Goal: Transaction & Acquisition: Purchase product/service

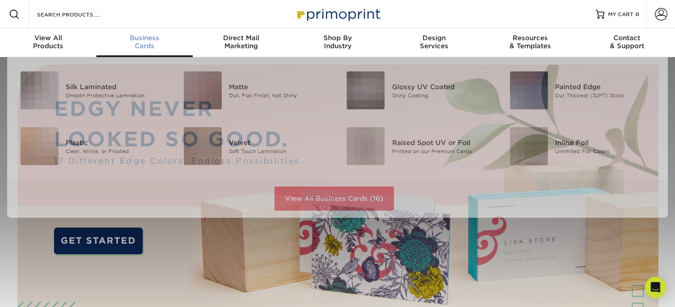
click at [141, 41] on span "Business" at bounding box center [144, 38] width 96 height 8
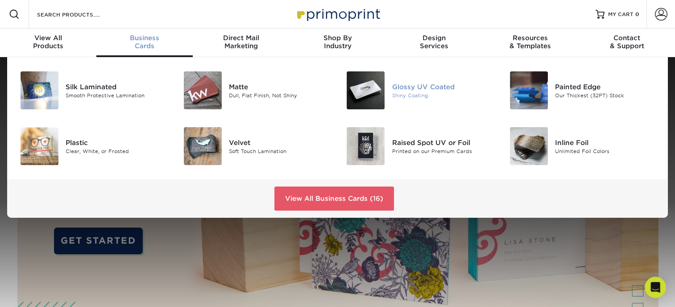
click at [377, 88] on img at bounding box center [366, 90] width 38 height 38
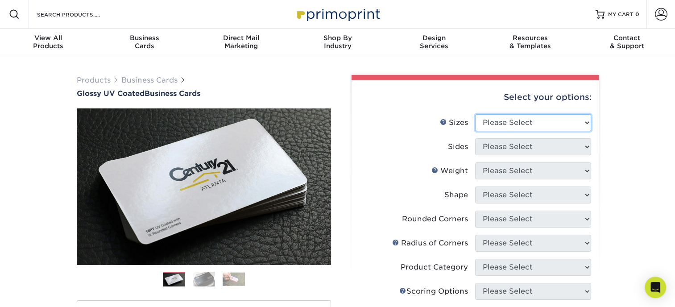
click at [543, 122] on select "Please Select 1.5" x 3.5" - Mini 1.75" x 3.5" - Mini 2" x 2" - Square 2" x 3" -…" at bounding box center [533, 122] width 116 height 17
select select "2.00x3.50"
click at [475, 114] on select "Please Select 1.5" x 3.5" - Mini 1.75" x 3.5" - Mini 2" x 2" - Square 2" x 3" -…" at bounding box center [533, 122] width 116 height 17
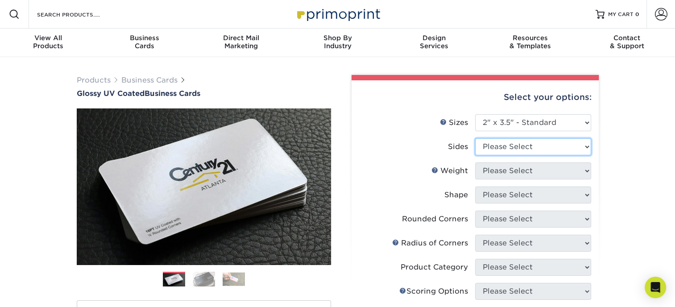
click at [522, 141] on select "Please Select Print Both Sides Print Front Only" at bounding box center [533, 146] width 116 height 17
select select "13abbda7-1d64-4f25-8bb2-c179b224825d"
click at [475, 138] on select "Please Select Print Both Sides Print Front Only" at bounding box center [533, 146] width 116 height 17
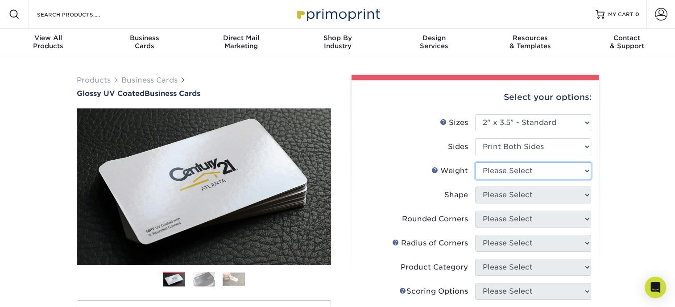
click at [513, 164] on select "Please Select 16PT 14PT" at bounding box center [533, 170] width 116 height 17
select select "16PT"
click at [475, 162] on select "Please Select 16PT 14PT" at bounding box center [533, 170] width 116 height 17
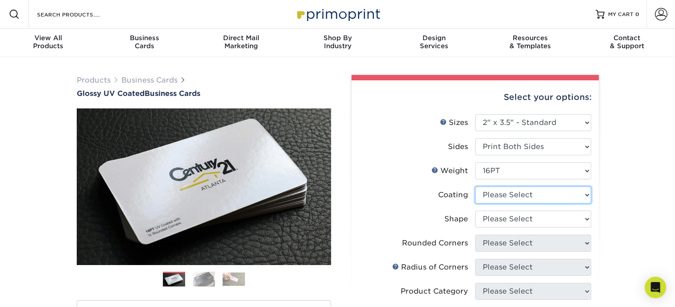
click at [508, 194] on select at bounding box center [533, 194] width 116 height 17
select select "ae367451-b2b8-45df-a344-0f05b6a12993"
click at [475, 186] on select at bounding box center [533, 194] width 116 height 17
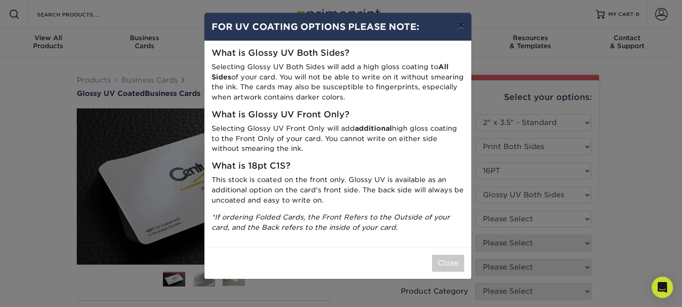
click at [458, 28] on button "×" at bounding box center [460, 25] width 21 height 25
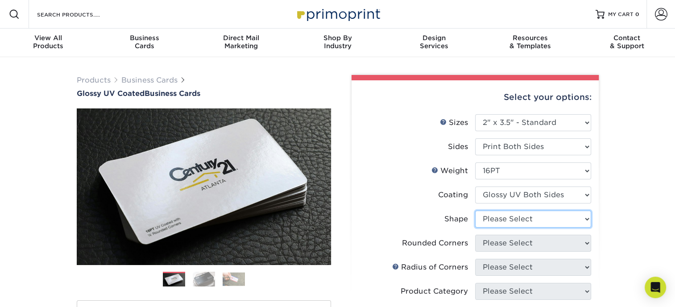
click at [552, 219] on select "Please Select Standard Oval" at bounding box center [533, 219] width 116 height 17
select select "standard"
click at [475, 211] on select "Please Select Standard Oval" at bounding box center [533, 219] width 116 height 17
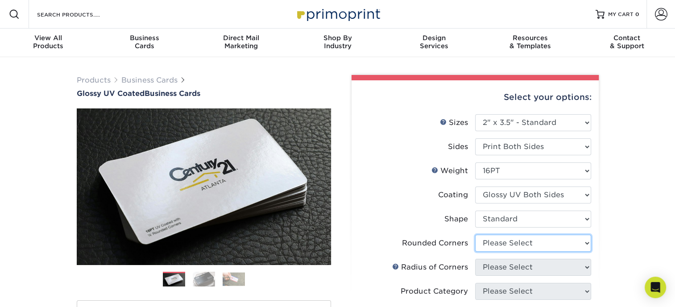
click at [544, 244] on select "Please Select Yes - Round 2 Corners Yes - Round 4 Corners No" at bounding box center [533, 243] width 116 height 17
select select "0"
click at [475, 235] on select "Please Select Yes - Round 2 Corners Yes - Round 4 Corners No" at bounding box center [533, 243] width 116 height 17
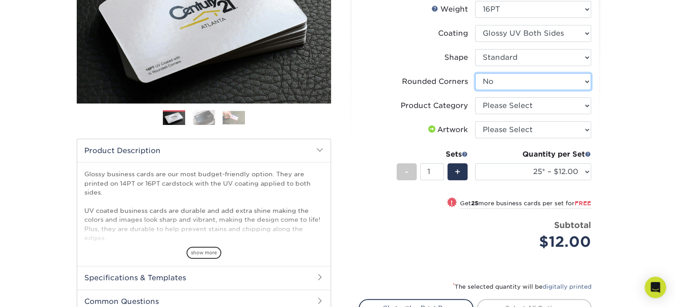
scroll to position [170, 0]
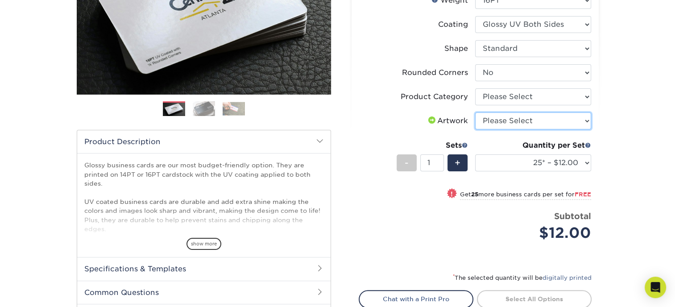
click at [502, 122] on select "Please Select I will upload files I need a design - $100" at bounding box center [533, 120] width 116 height 17
select select "upload"
click at [475, 112] on select "Please Select I will upload files I need a design - $100" at bounding box center [533, 120] width 116 height 17
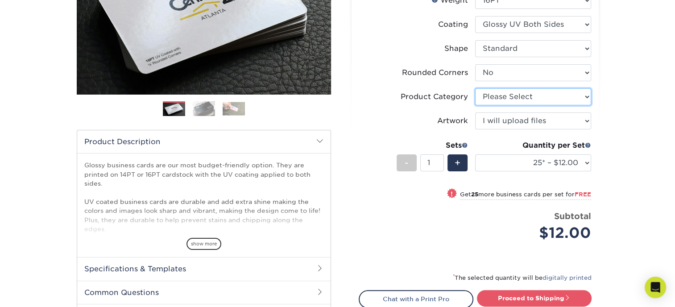
click at [523, 95] on select "Please Select Business Cards" at bounding box center [533, 96] width 116 height 17
select select "3b5148f1-0588-4f88-a218-97bcfdce65c1"
click at [475, 88] on select "Please Select Business Cards" at bounding box center [533, 96] width 116 height 17
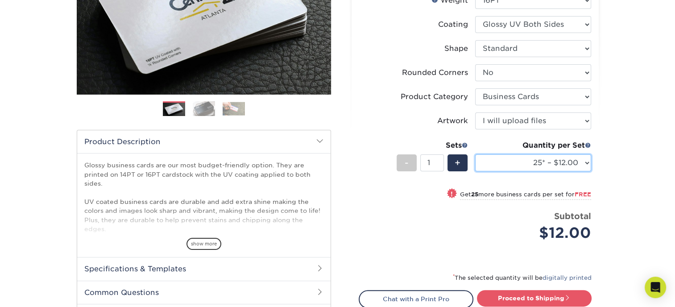
click at [545, 160] on select "25* – $12.00 50* – $12.00 100* – $12.00 250* – $21.00 500 – $42.00 1000 – $53.0…" at bounding box center [533, 162] width 116 height 17
click at [475, 154] on select "25* – $12.00 50* – $12.00 100* – $12.00 250* – $21.00 500 – $42.00 1000 – $53.0…" at bounding box center [533, 162] width 116 height 17
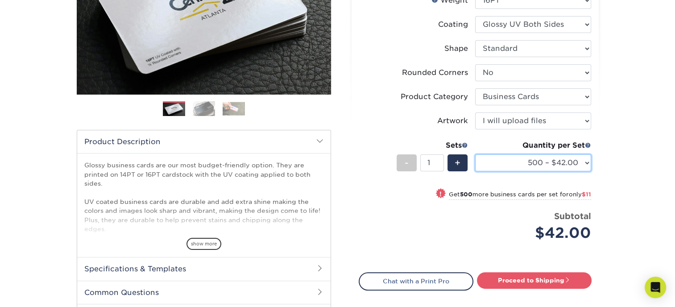
click at [551, 159] on select "25* – $12.00 50* – $12.00 100* – $12.00 250* – $21.00 500 – $42.00 1000 – $53.0…" at bounding box center [533, 162] width 116 height 17
select select "250* – $21.00"
click at [475, 154] on select "25* – $12.00 50* – $12.00 100* – $12.00 250* – $21.00 500 – $42.00 1000 – $53.0…" at bounding box center [533, 162] width 116 height 17
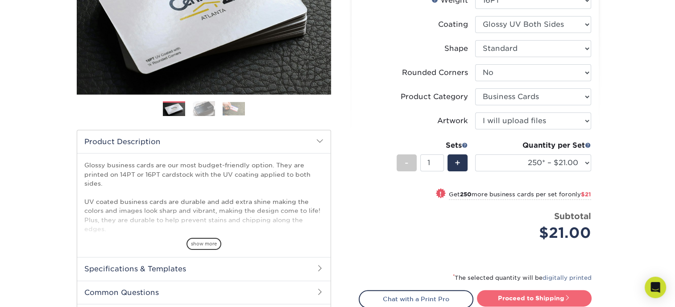
click at [525, 297] on link "Proceed to Shipping" at bounding box center [534, 298] width 115 height 16
type input "Set 1"
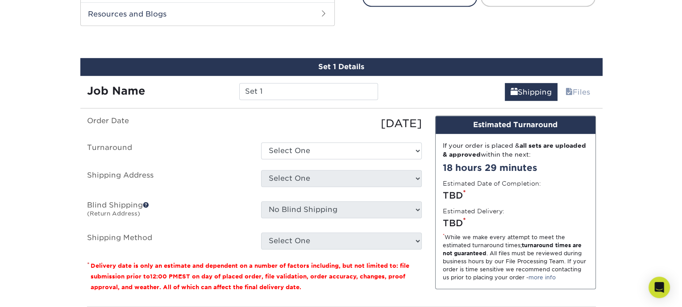
scroll to position [484, 0]
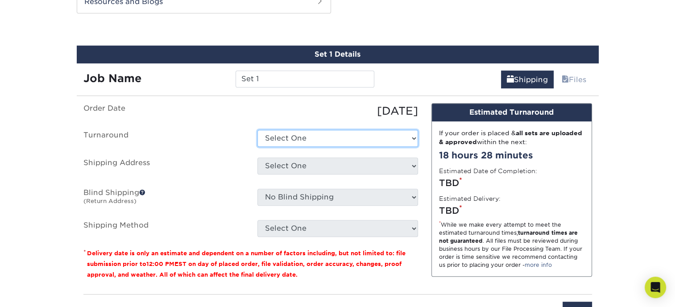
click at [315, 135] on select "Select One 2-4 Business Days 2 Day Next Business Day" at bounding box center [337, 138] width 161 height 17
select select "274e0e85-5bbe-4acd-ae79-b59ebbc106a6"
click at [257, 130] on select "Select One 2-4 Business Days 2 Day Next Business Day" at bounding box center [337, 138] width 161 height 17
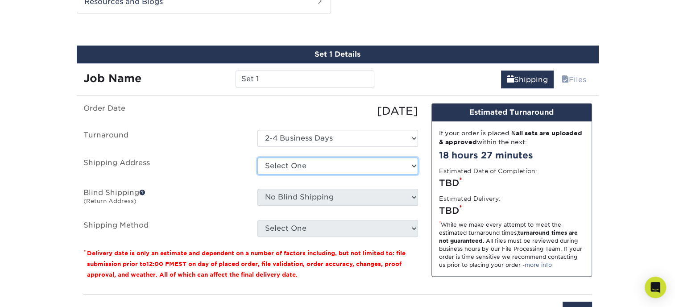
click at [322, 162] on select "Select One + Add New Address - Login" at bounding box center [337, 165] width 161 height 17
select select "newaddress"
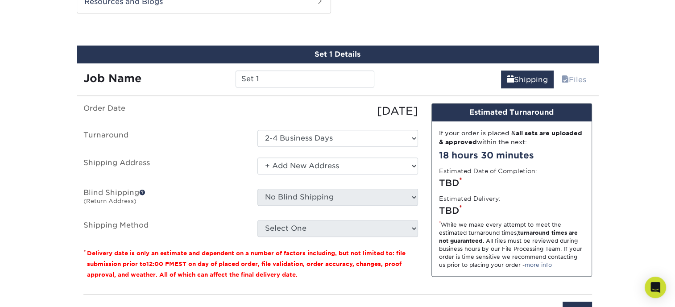
click at [257, 157] on select "Select One + Add New Address - Login" at bounding box center [337, 165] width 161 height 17
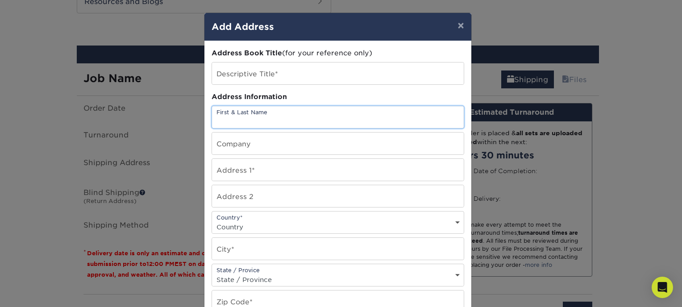
click at [298, 118] on input "text" at bounding box center [338, 117] width 252 height 22
type input "Loretta Frey"
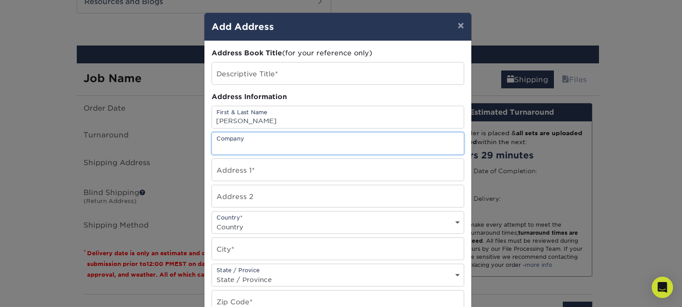
click at [300, 145] on input "text" at bounding box center [338, 143] width 252 height 22
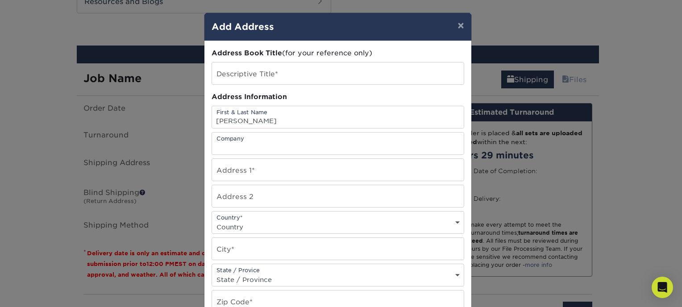
click at [393, 182] on div "Address Book Title (for your reference only) Descriptive Title* Address Informa…" at bounding box center [337, 240] width 252 height 385
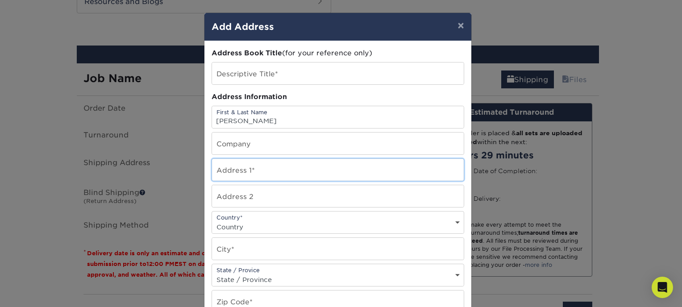
click at [372, 174] on input "text" at bounding box center [338, 170] width 252 height 22
click at [371, 174] on input "text" at bounding box center [338, 170] width 252 height 22
click at [221, 174] on input "text" at bounding box center [338, 170] width 252 height 22
type input "4912 N Lee Street"
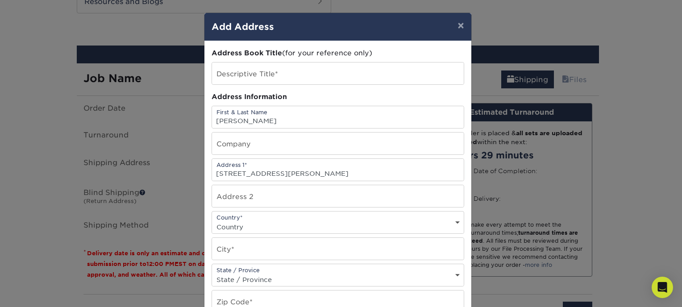
click at [250, 218] on div "Country* Country United States Canada ----------------------------- Afghanistan…" at bounding box center [337, 222] width 252 height 23
click at [451, 222] on select "Country United States Canada ----------------------------- Afghanistan Albania …" at bounding box center [338, 226] width 252 height 13
select select "US"
click at [212, 220] on select "Country United States Canada ----------------------------- Afghanistan Albania …" at bounding box center [338, 226] width 252 height 13
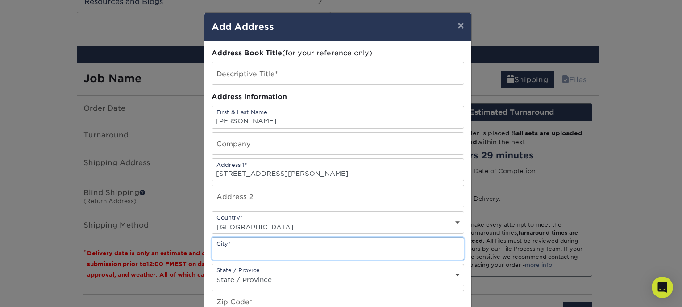
click at [382, 247] on input "text" at bounding box center [338, 249] width 252 height 22
type input "Spokane"
type input "Patricks Cards"
type input "Sonrise Movers LLC"
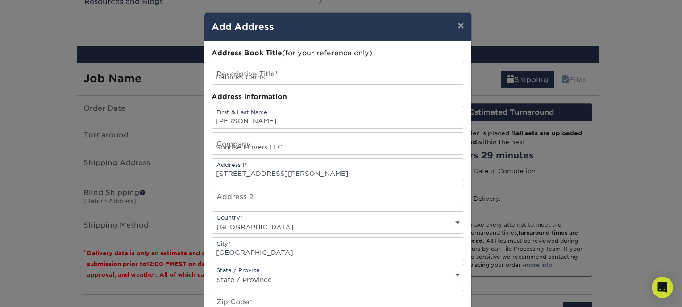
select select "WA"
type input "99202"
type input "509-220-8037"
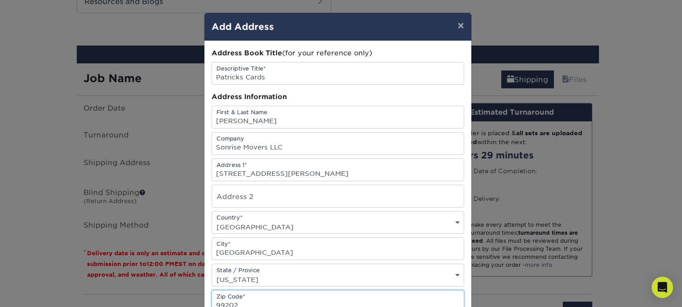
scroll to position [0, 0]
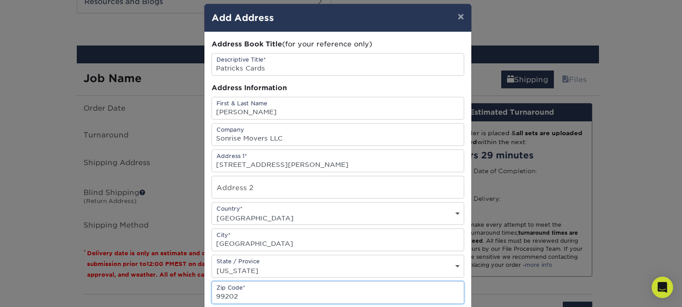
drag, startPoint x: 229, startPoint y: 304, endPoint x: 234, endPoint y: 303, distance: 4.9
click at [234, 303] on div "Address Book Title (for your reference only) Descriptive Title* Patricks Cards …" at bounding box center [337, 231] width 252 height 385
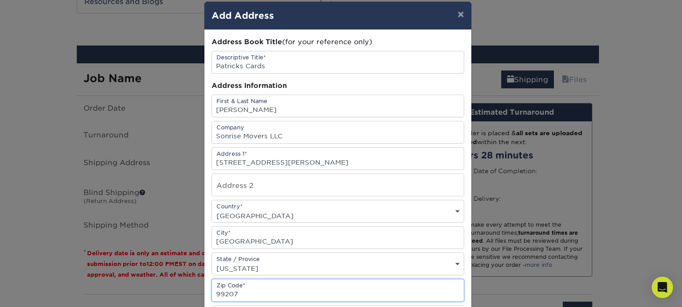
type input "99207"
drag, startPoint x: 465, startPoint y: 289, endPoint x: 466, endPoint y: 298, distance: 9.4
click at [466, 298] on div "Address Book Title (for your reference only) Descriptive Title* Patricks Cards …" at bounding box center [337, 229] width 267 height 399
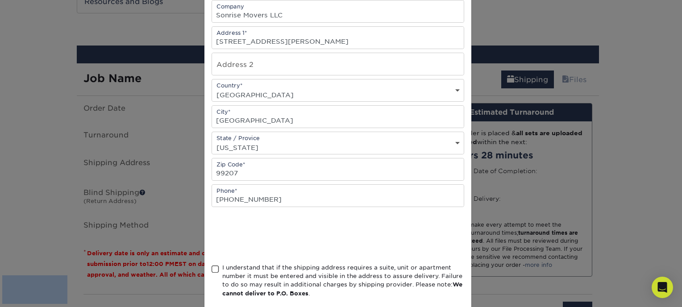
scroll to position [176, 0]
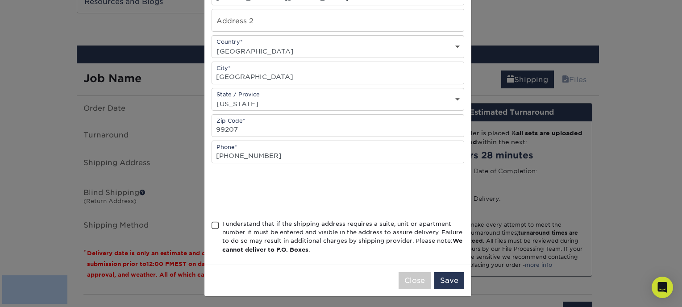
drag, startPoint x: 462, startPoint y: 72, endPoint x: 479, endPoint y: 310, distance: 237.9
click at [479, 306] on html "Resources Menu Search Products Account SIGN IN CREATE AN ACCOUNT shockeyrob@gma…" at bounding box center [341, 58] width 682 height 1085
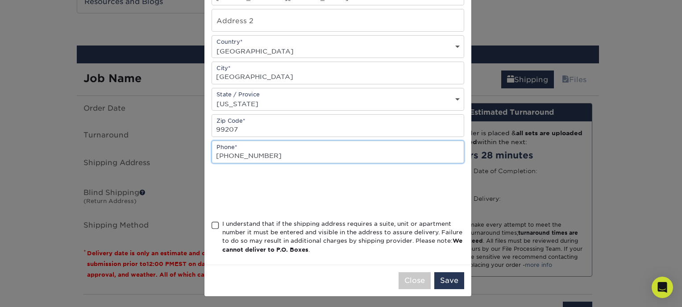
click at [271, 152] on input "509-220-8037" at bounding box center [338, 152] width 252 height 22
drag, startPoint x: 228, startPoint y: 154, endPoint x: 266, endPoint y: 153, distance: 37.5
click at [266, 153] on input "509-220-8037" at bounding box center [338, 152] width 252 height 22
type input "509-890-8105"
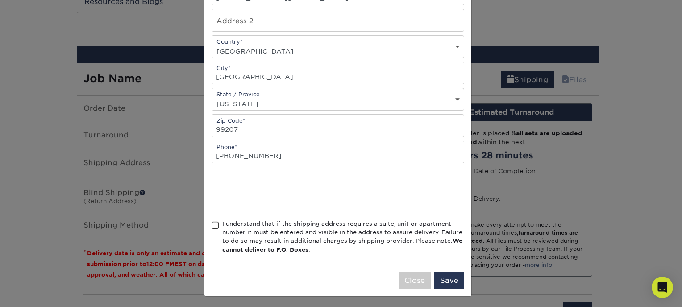
click at [212, 225] on span at bounding box center [215, 225] width 8 height 8
click at [0, 0] on input "I understand that if the shipping address requires a suite, unit or apartment n…" at bounding box center [0, 0] width 0 height 0
click at [451, 277] on button "Save" at bounding box center [449, 280] width 30 height 17
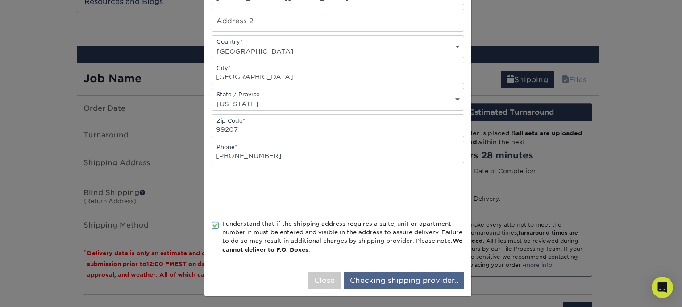
scroll to position [0, 0]
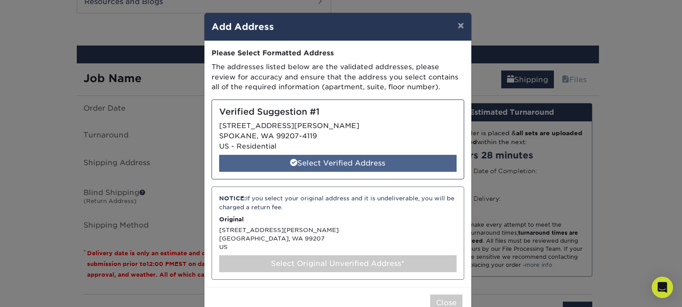
click at [353, 161] on div "Select Verified Address" at bounding box center [337, 163] width 237 height 17
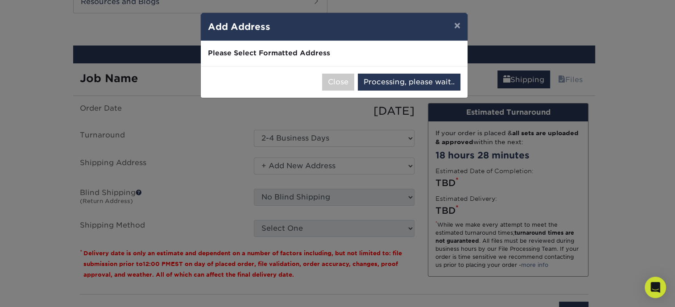
select select "286520"
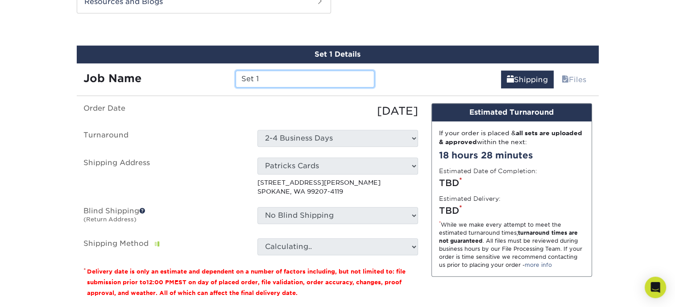
click at [297, 83] on input "Set 1" at bounding box center [305, 78] width 139 height 17
drag, startPoint x: 286, startPoint y: 79, endPoint x: 207, endPoint y: 81, distance: 78.5
click at [207, 81] on div "Job Name Set 1" at bounding box center [229, 78] width 305 height 17
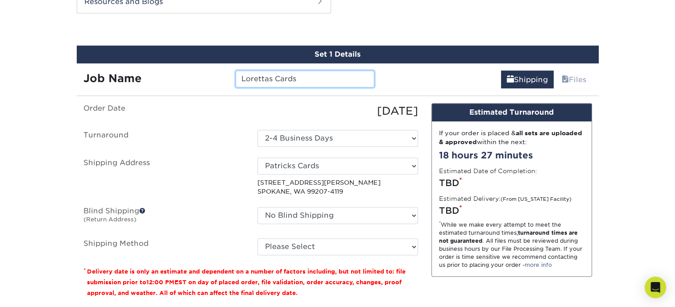
type input "Lorettas Cards"
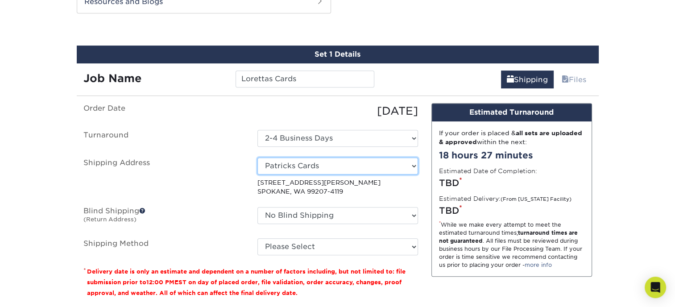
click at [395, 164] on select "Select One Patricks Cards + Add New Address - Login" at bounding box center [337, 165] width 161 height 17
drag, startPoint x: 307, startPoint y: 166, endPoint x: 298, endPoint y: 168, distance: 9.0
click at [298, 168] on select "Select One Patricks Cards + Add New Address - Login" at bounding box center [337, 165] width 161 height 17
drag, startPoint x: 317, startPoint y: 163, endPoint x: 267, endPoint y: 165, distance: 50.4
click at [267, 165] on select "Select One Patricks Cards + Add New Address - Login" at bounding box center [337, 165] width 161 height 17
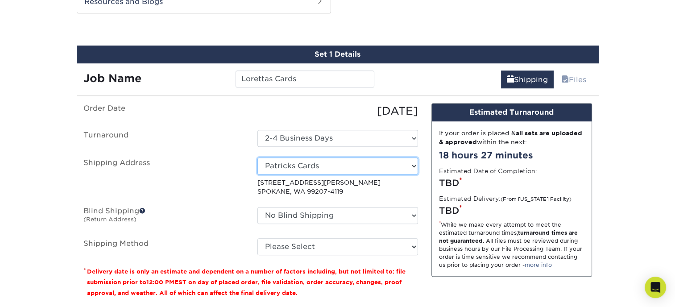
select select "newaddress"
click at [257, 157] on select "Select One Patricks Cards + Add New Address - Login" at bounding box center [337, 165] width 161 height 17
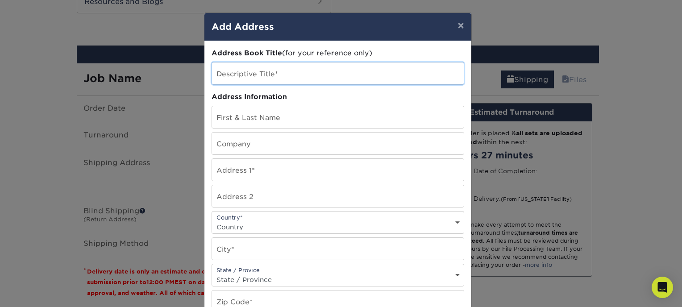
click at [281, 71] on input "text" at bounding box center [338, 73] width 252 height 22
type input "Lorettas"
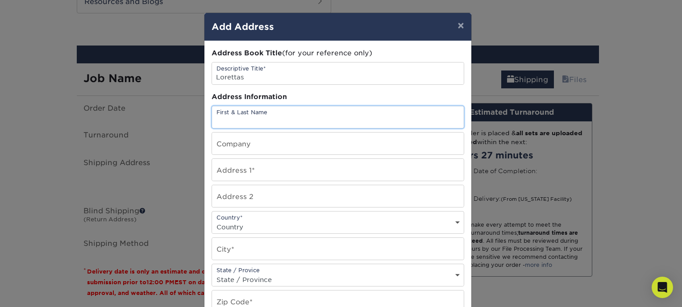
click at [241, 123] on input "text" at bounding box center [338, 117] width 252 height 22
click at [223, 123] on input "Lorett" at bounding box center [338, 117] width 252 height 22
type input "Loretta Frey"
type input "Sonrise Movers LLC"
type input "4912 N Lee Street"
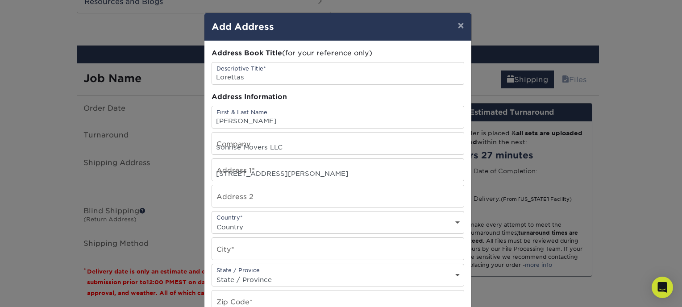
select select "US"
type input "Spokane"
select select "WA"
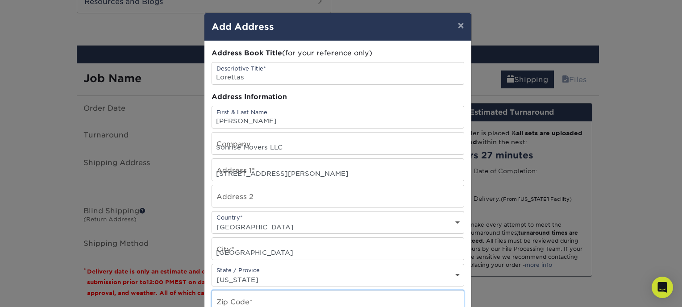
type input "99207"
type input "509-890-8105"
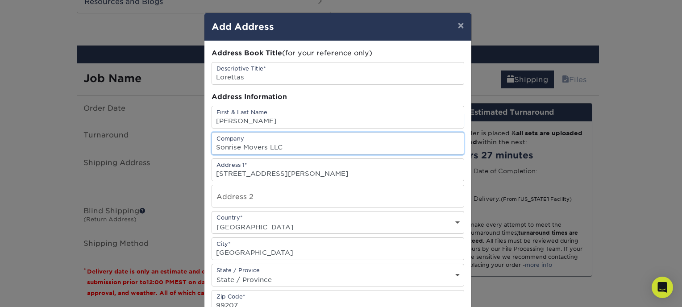
drag, startPoint x: 294, startPoint y: 146, endPoint x: 167, endPoint y: 147, distance: 126.7
click at [168, 147] on div "× Add Address Address Book Title (for your reference only) Descriptive Title* L…" at bounding box center [341, 153] width 682 height 307
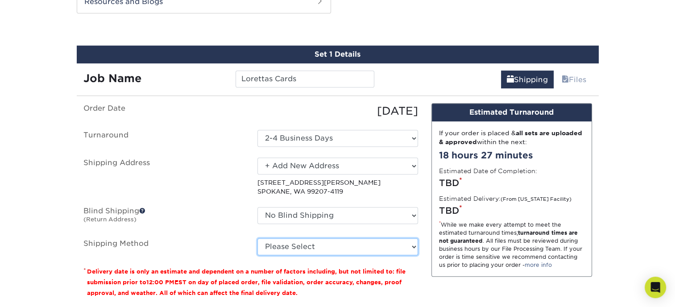
click at [325, 248] on select "Please Select Ground Shipping (+$7.84) 3 Day Shipping Service (+$20.04) 2 Day A…" at bounding box center [337, 246] width 161 height 17
select select "03"
click at [257, 238] on select "Please Select Ground Shipping (+$7.84) 3 Day Shipping Service (+$20.04) 2 Day A…" at bounding box center [337, 246] width 161 height 17
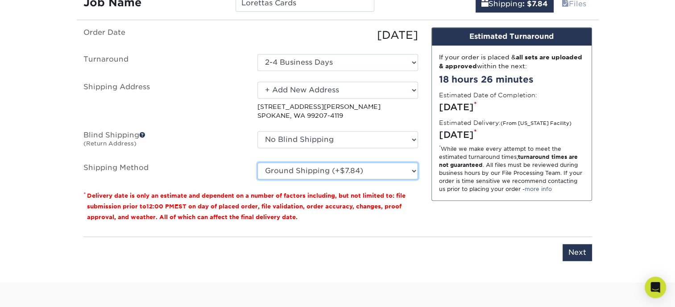
scroll to position [507, 0]
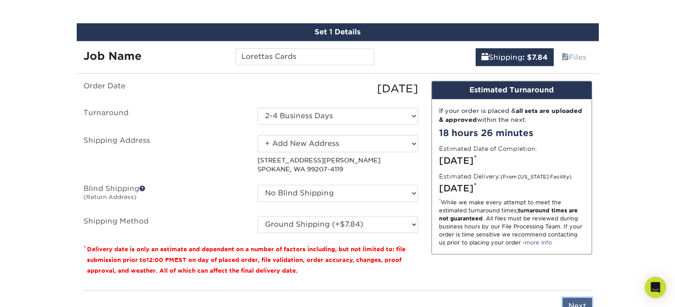
click at [579, 300] on input "Next" at bounding box center [576, 306] width 29 height 17
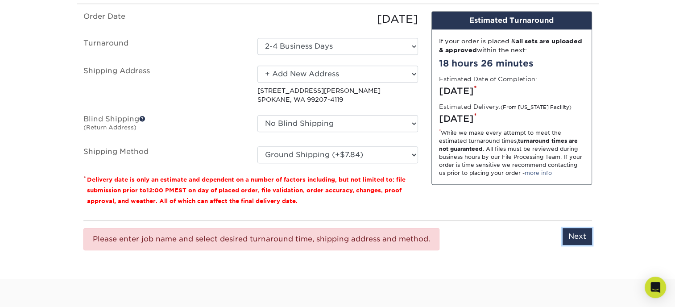
scroll to position [583, 0]
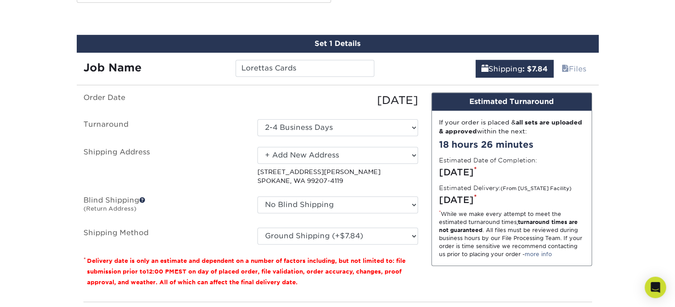
scroll to position [499, 0]
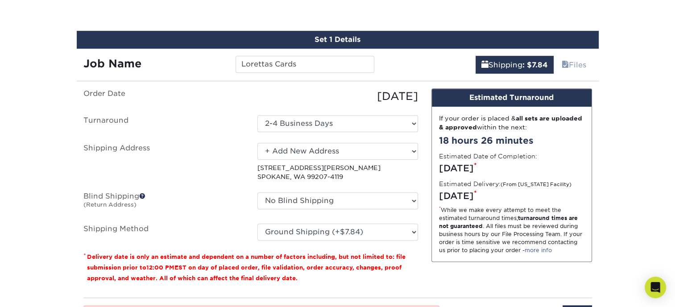
click at [314, 89] on div "09/30/2025" at bounding box center [338, 96] width 174 height 16
click at [297, 66] on input "Lorettas Cards" at bounding box center [305, 64] width 139 height 17
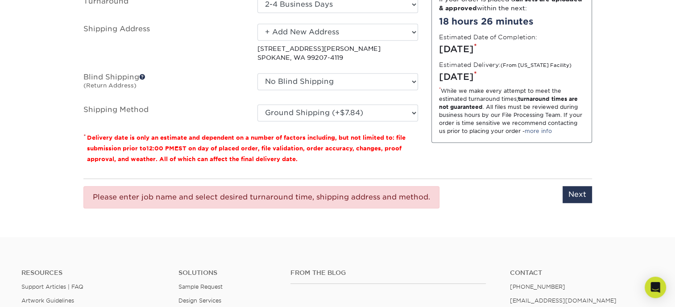
scroll to position [626, 0]
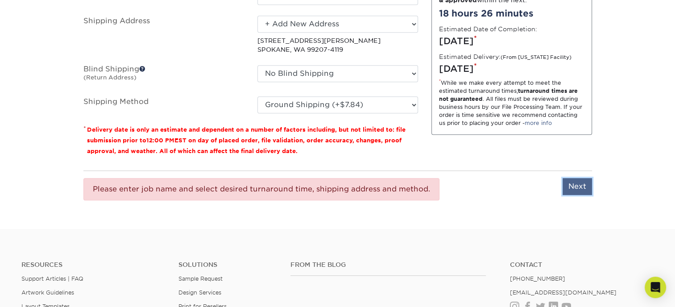
click at [575, 186] on input "Next" at bounding box center [576, 186] width 29 height 17
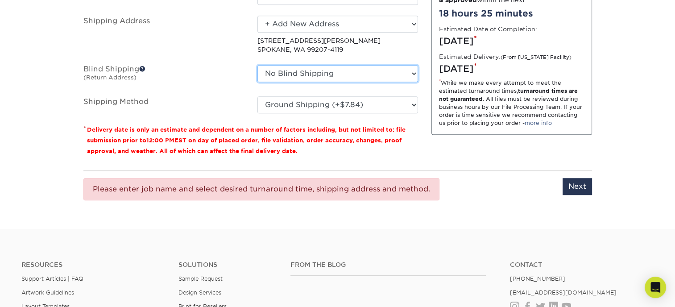
click at [364, 69] on select "No Blind Shipping + Add New Address" at bounding box center [337, 73] width 161 height 17
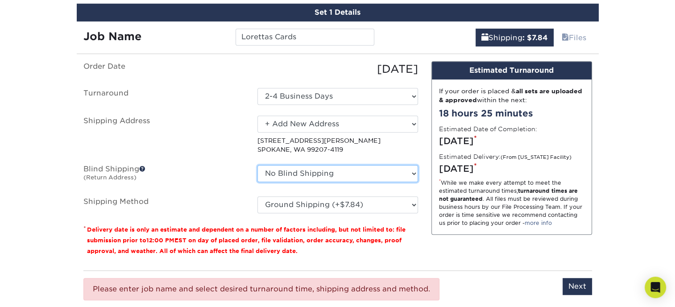
scroll to position [489, 0]
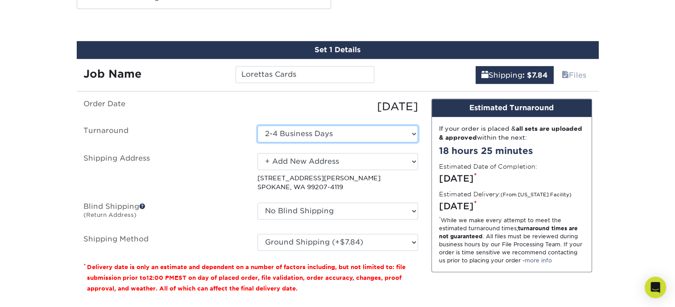
click at [374, 130] on select "Select One 2-4 Business Days 2 Day Next Business Day" at bounding box center [337, 133] width 161 height 17
click at [257, 125] on select "Select One 2-4 Business Days 2 Day Next Business Day" at bounding box center [337, 133] width 161 height 17
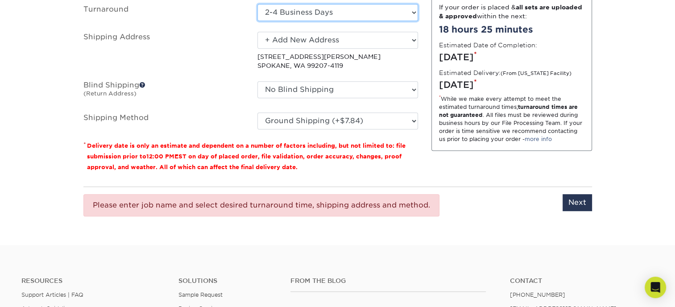
scroll to position [612, 0]
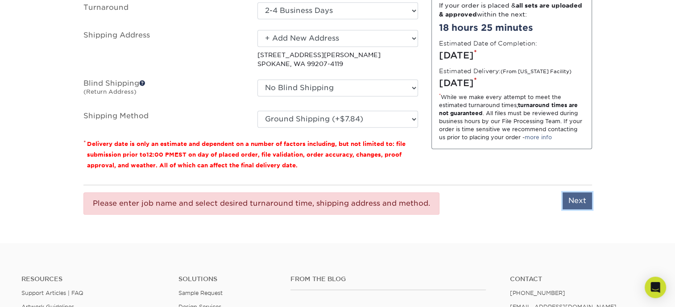
click at [582, 203] on input "Next" at bounding box center [576, 200] width 29 height 17
click at [582, 202] on input "Next" at bounding box center [576, 200] width 29 height 17
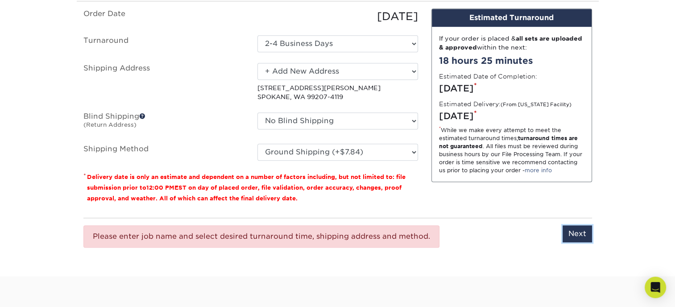
scroll to position [558, 0]
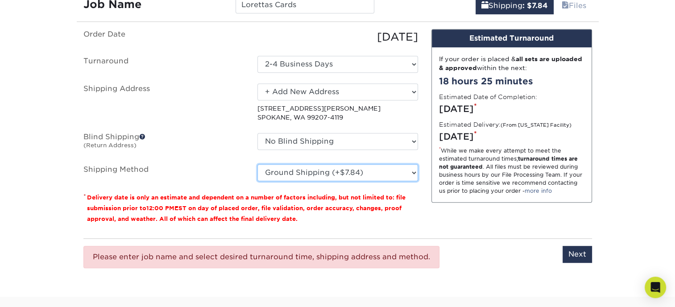
click at [363, 168] on select "Please Select Ground Shipping (+$7.84) 3 Day Shipping Service (+$20.04) 2 Day A…" at bounding box center [337, 172] width 161 height 17
click at [257, 164] on select "Please Select Ground Shipping (+$7.84) 3 Day Shipping Service (+$20.04) 2 Day A…" at bounding box center [337, 172] width 161 height 17
click at [261, 202] on p "* Delivery date is only an estimate and dependent on a number of factors includ…" at bounding box center [250, 208] width 335 height 32
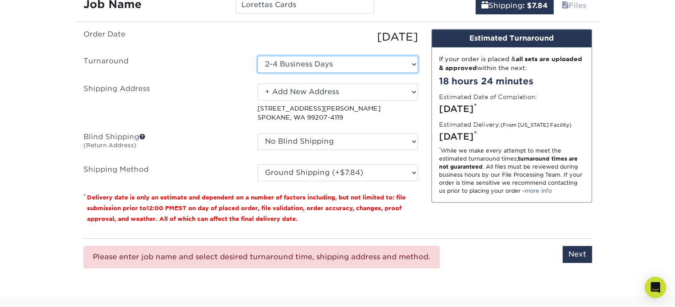
click at [373, 61] on select "Select One 2-4 Business Days 2 Day Next Business Day" at bounding box center [337, 64] width 161 height 17
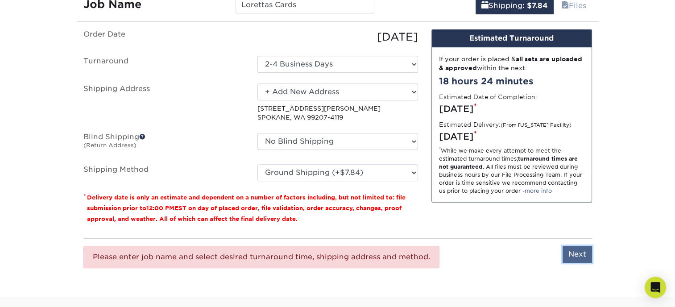
click at [578, 252] on input "Next" at bounding box center [576, 254] width 29 height 17
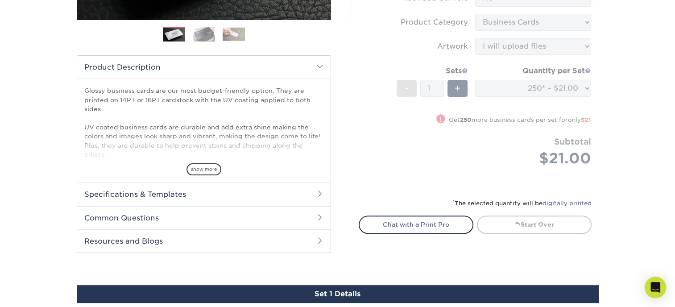
scroll to position [241, 0]
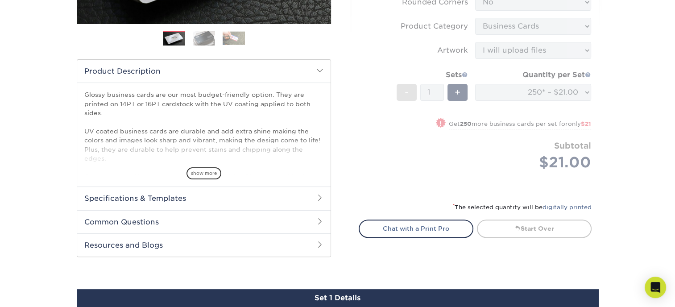
click at [535, 87] on form "Sizes Help Sizes Please Select 1.5" x 3.5" - Mini 1.75" x 3.5" - Mini 2" x 2" -…" at bounding box center [475, 32] width 233 height 318
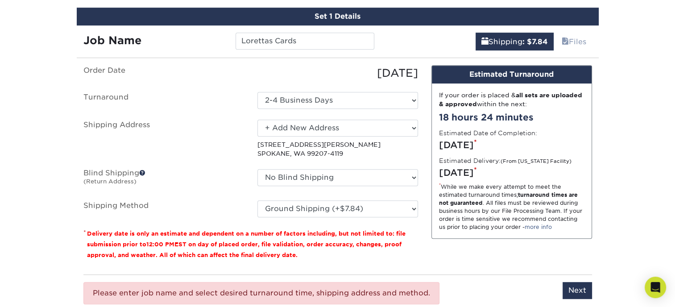
scroll to position [682, 0]
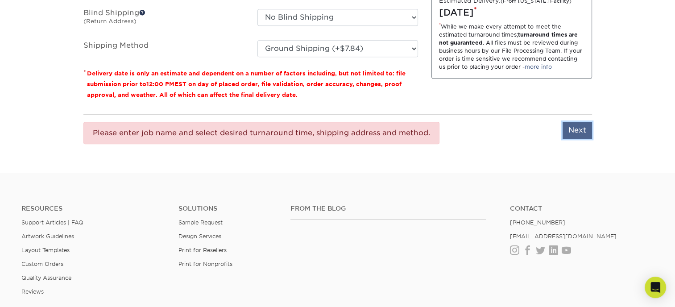
click at [581, 130] on input "Next" at bounding box center [576, 130] width 29 height 17
click at [574, 128] on input "Next" at bounding box center [576, 130] width 29 height 17
type input "Next"
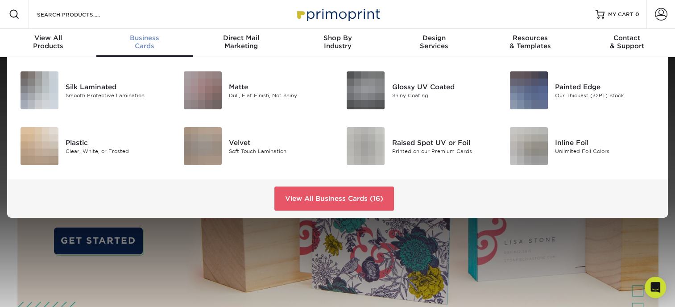
click at [147, 35] on span "Business" at bounding box center [144, 38] width 96 height 8
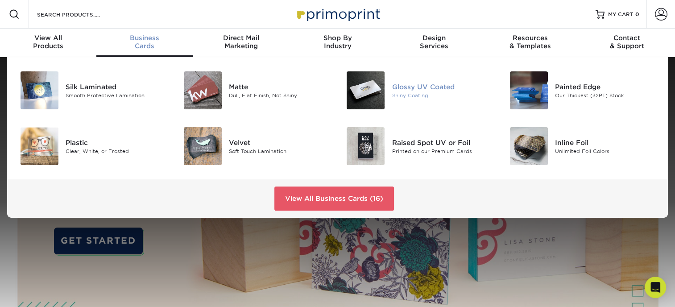
click at [374, 78] on img at bounding box center [366, 90] width 38 height 38
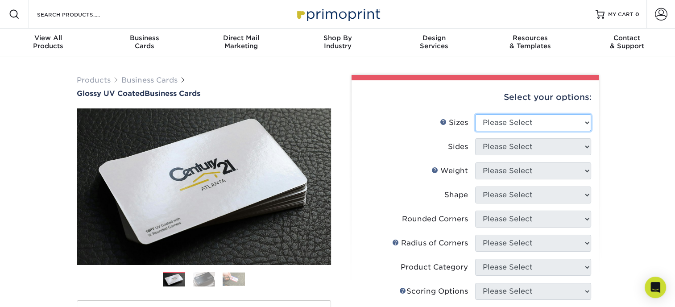
click at [546, 118] on select "Please Select 1.5" x 3.5" - Mini 1.75" x 3.5" - Mini 2" x 2" - Square 2" x 3" -…" at bounding box center [533, 122] width 116 height 17
select select "2.00x3.50"
click at [475, 114] on select "Please Select 1.5" x 3.5" - Mini 1.75" x 3.5" - Mini 2" x 2" - Square 2" x 3" -…" at bounding box center [533, 122] width 116 height 17
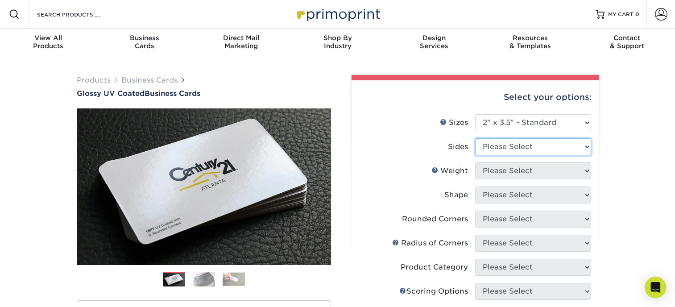
click at [534, 146] on select "Please Select Print Both Sides Print Front Only" at bounding box center [533, 146] width 116 height 17
select select "13abbda7-1d64-4f25-8bb2-c179b224825d"
click at [475, 138] on select "Please Select Print Both Sides Print Front Only" at bounding box center [533, 146] width 116 height 17
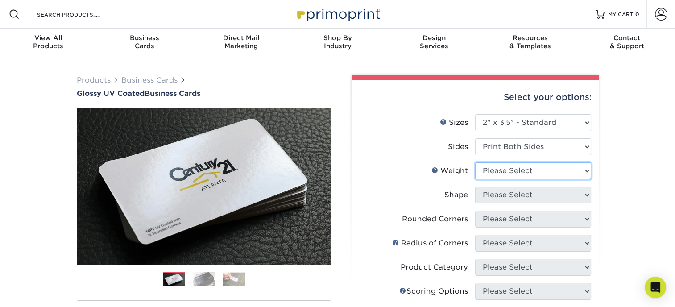
click at [531, 170] on select "Please Select 16PT 14PT" at bounding box center [533, 170] width 116 height 17
select select "16PT"
click at [475, 162] on select "Please Select 16PT 14PT" at bounding box center [533, 170] width 116 height 17
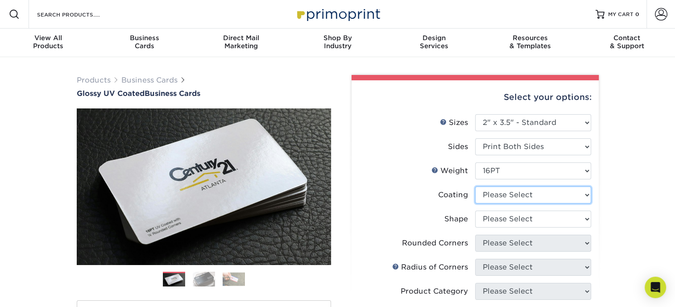
click at [519, 196] on select at bounding box center [533, 194] width 116 height 17
select select "ae367451-b2b8-45df-a344-0f05b6a12993"
click at [475, 186] on select at bounding box center [533, 194] width 116 height 17
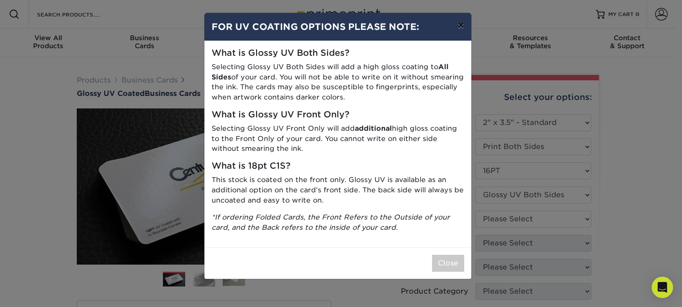
click at [460, 26] on button "×" at bounding box center [460, 25] width 21 height 25
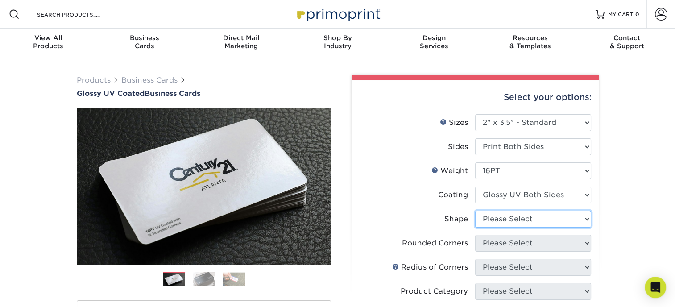
click at [515, 217] on select "Please Select Standard Oval" at bounding box center [533, 219] width 116 height 17
select select "standard"
click at [475, 211] on select "Please Select Standard Oval" at bounding box center [533, 219] width 116 height 17
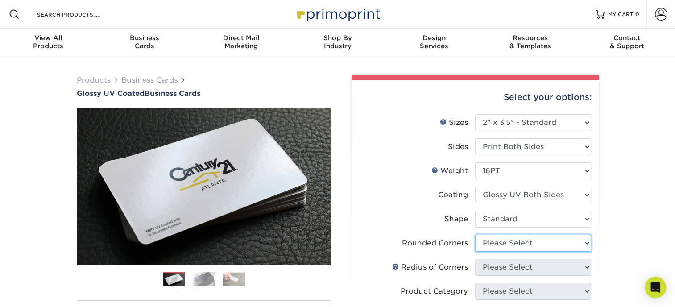
click at [514, 238] on select "Please Select Yes - Round 2 Corners Yes - Round 4 Corners No" at bounding box center [533, 243] width 116 height 17
select select "0"
click at [475, 235] on select "Please Select Yes - Round 2 Corners Yes - Round 4 Corners No" at bounding box center [533, 243] width 116 height 17
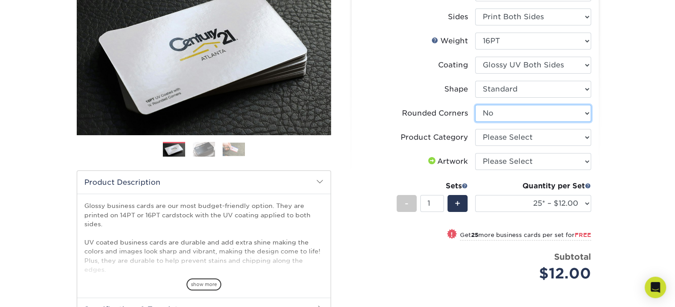
scroll to position [132, 0]
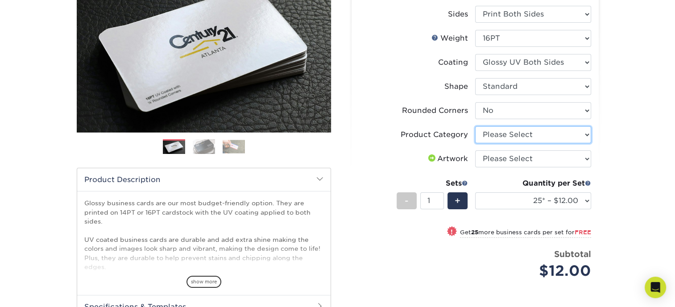
click at [525, 136] on select "Please Select Business Cards" at bounding box center [533, 134] width 116 height 17
select select "3b5148f1-0588-4f88-a218-97bcfdce65c1"
click at [475, 126] on select "Please Select Business Cards" at bounding box center [533, 134] width 116 height 17
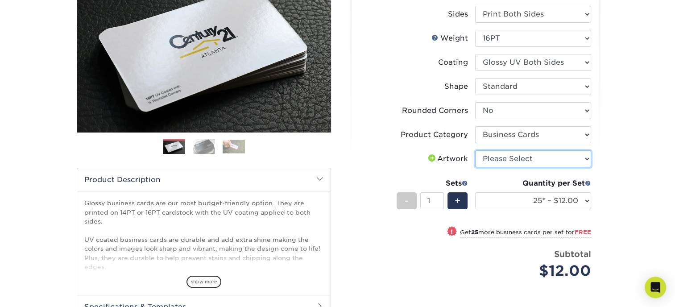
click at [525, 158] on select "Please Select I will upload files I need a design - $100" at bounding box center [533, 158] width 116 height 17
select select "upload"
click at [475, 150] on select "Please Select I will upload files I need a design - $100" at bounding box center [533, 158] width 116 height 17
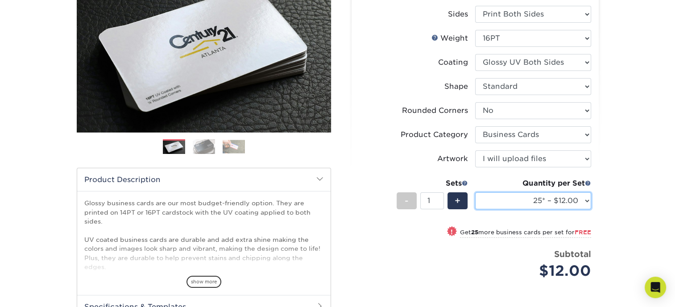
click at [535, 198] on select "25* – $12.00 50* – $12.00 100* – $12.00 250* – $21.00 500 – $42.00 1000 – $53.0…" at bounding box center [533, 200] width 116 height 17
select select "250* – $21.00"
click at [475, 192] on select "25* – $12.00 50* – $12.00 100* – $12.00 250* – $21.00 500 – $42.00 1000 – $53.0…" at bounding box center [533, 200] width 116 height 17
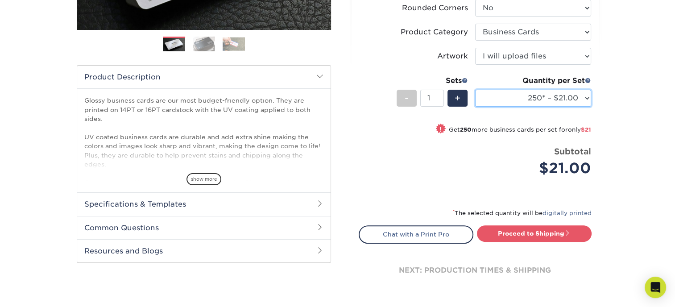
scroll to position [261, 0]
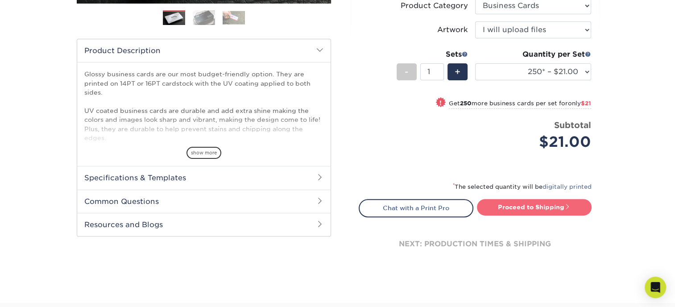
click at [541, 207] on link "Proceed to Shipping" at bounding box center [534, 207] width 115 height 16
type input "Set 1"
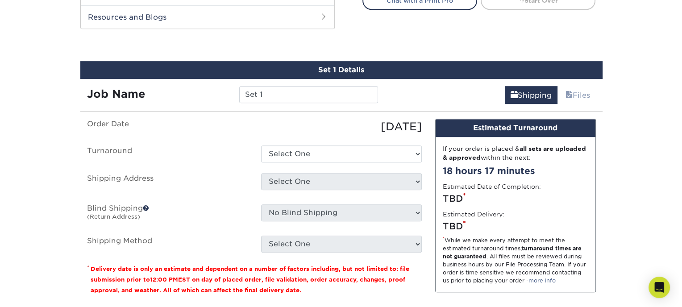
scroll to position [484, 0]
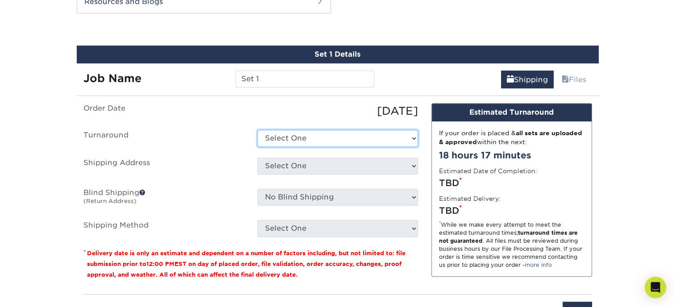
click at [341, 135] on select "Select One 2-4 Business Days 2 Day Next Business Day" at bounding box center [337, 138] width 161 height 17
select select "274e0e85-5bbe-4acd-ae79-b59ebbc106a6"
click at [257, 130] on select "Select One 2-4 Business Days 2 Day Next Business Day" at bounding box center [337, 138] width 161 height 17
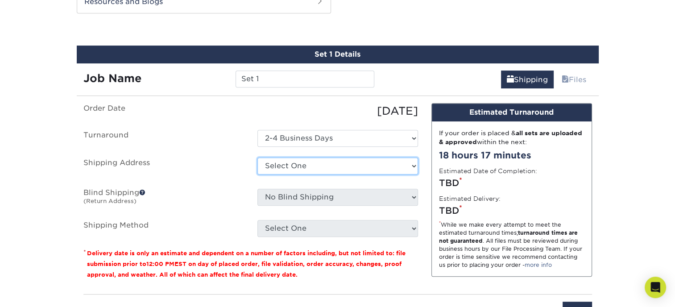
click at [329, 158] on select "Select One Patricks Cards + Add New Address - Login" at bounding box center [337, 165] width 161 height 17
select select "newaddress"
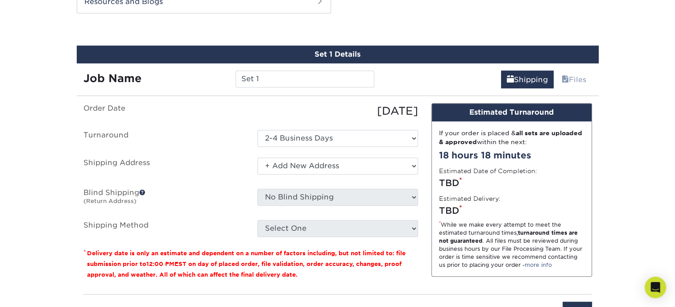
click at [257, 157] on select "Select One Patricks Cards + Add New Address - Login" at bounding box center [337, 165] width 161 height 17
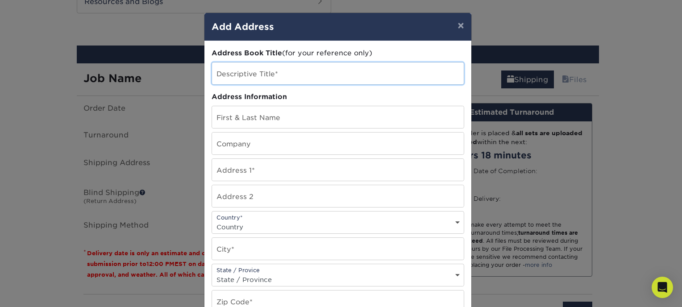
click at [273, 78] on input "text" at bounding box center [338, 73] width 252 height 22
type input "Lorettas"
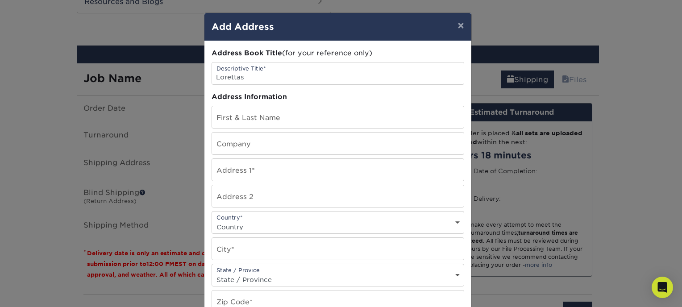
type input "Loretta Frey"
type input "Sonrise Movers LLC"
type input "4912 N Lee Street"
select select "US"
type input "Spokane"
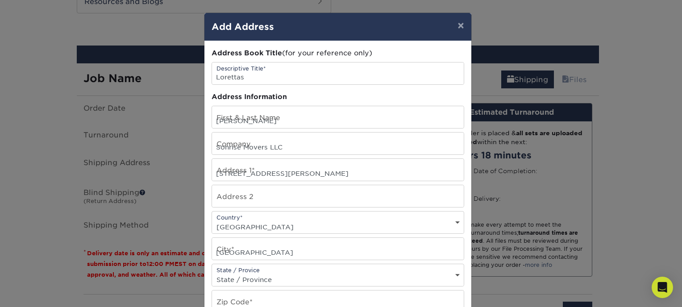
select select "WA"
type input "99207"
type input "509-890-8105"
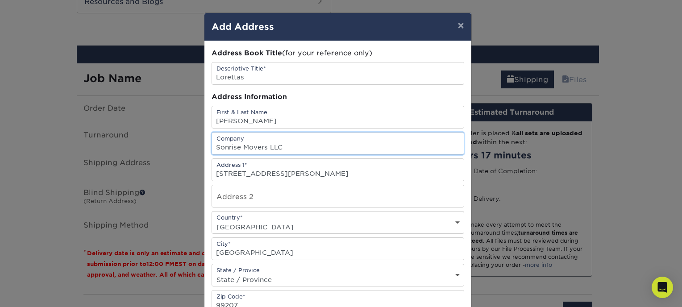
click at [281, 146] on input "Sonrise Movers LLC" at bounding box center [338, 143] width 252 height 22
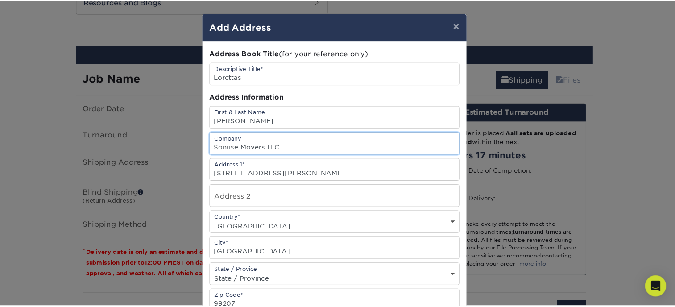
scroll to position [0, 0]
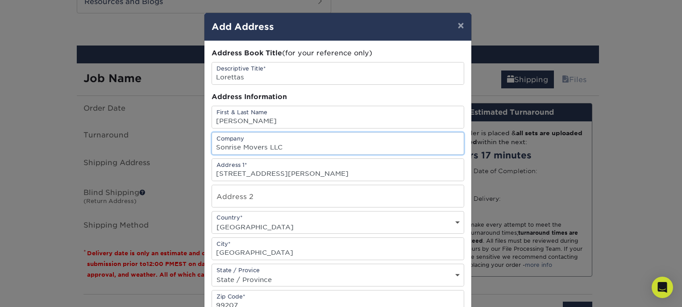
drag, startPoint x: 281, startPoint y: 146, endPoint x: 194, endPoint y: 149, distance: 87.5
click at [194, 149] on div "× Add Address Address Book Title (for your reference only) Descriptive Title* L…" at bounding box center [341, 153] width 682 height 307
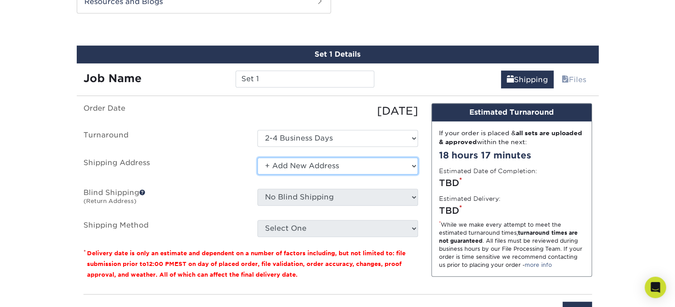
click at [280, 164] on select "Select One Patricks Cards + Add New Address - Login" at bounding box center [337, 165] width 161 height 17
click at [257, 157] on select "Select One Patricks Cards + Add New Address - Login" at bounding box center [337, 165] width 161 height 17
click at [308, 167] on select "Select One Patricks Cards + Add New Address - Login" at bounding box center [337, 165] width 161 height 17
click at [257, 157] on select "Select One Patricks Cards + Add New Address - Login" at bounding box center [337, 165] width 161 height 17
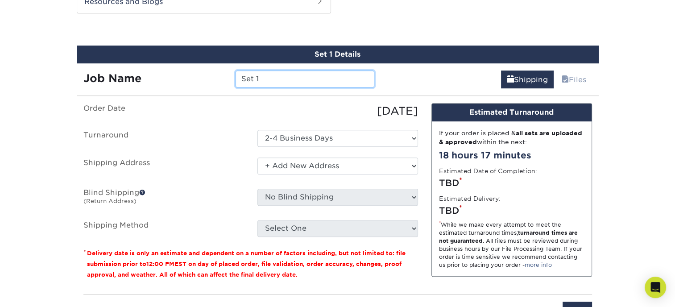
click at [261, 76] on input "Set 1" at bounding box center [305, 78] width 139 height 17
drag, startPoint x: 261, startPoint y: 75, endPoint x: 228, endPoint y: 75, distance: 32.6
click at [229, 75] on div "Set 1" at bounding box center [305, 78] width 152 height 17
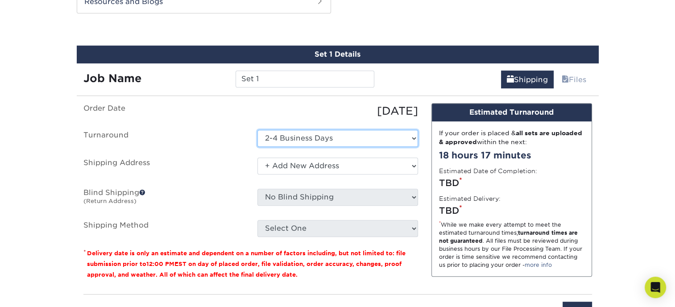
click at [312, 136] on select "Select One 2-4 Business Days 2 Day Next Business Day" at bounding box center [337, 138] width 161 height 17
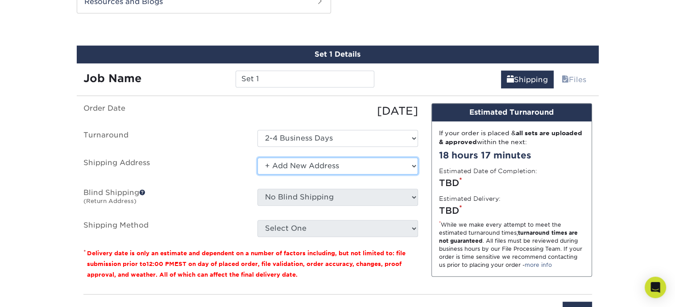
click at [318, 163] on select "Select One Patricks Cards + Add New Address - Login" at bounding box center [337, 165] width 161 height 17
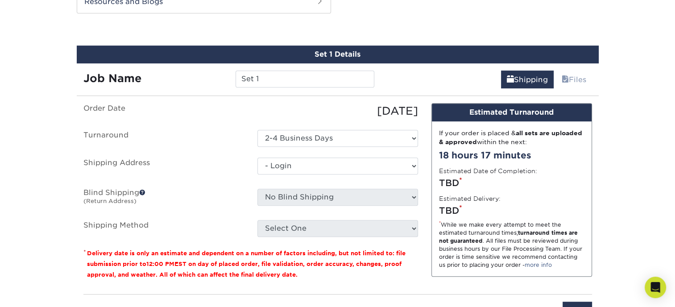
click at [257, 174] on select "Select One Patricks Cards + Add New Address - Login" at bounding box center [337, 165] width 161 height 17
select select "-1"
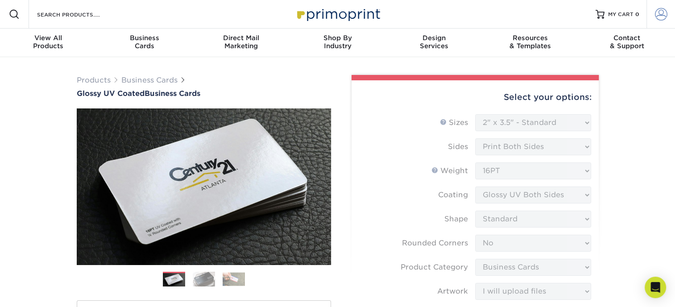
click at [659, 13] on span at bounding box center [661, 14] width 12 height 12
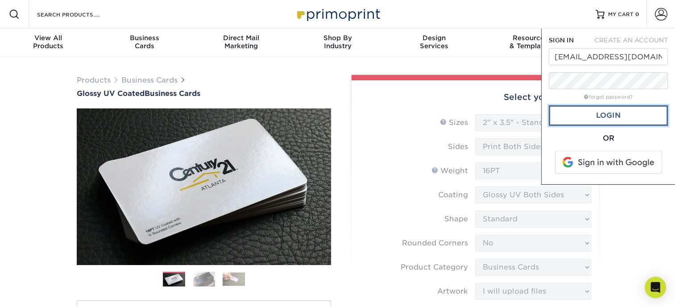
click at [599, 116] on link "Login" at bounding box center [608, 115] width 119 height 21
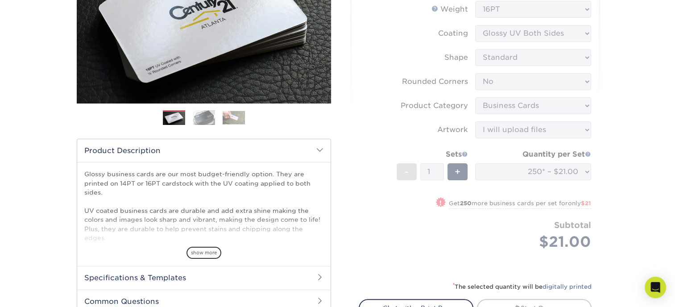
scroll to position [196, 0]
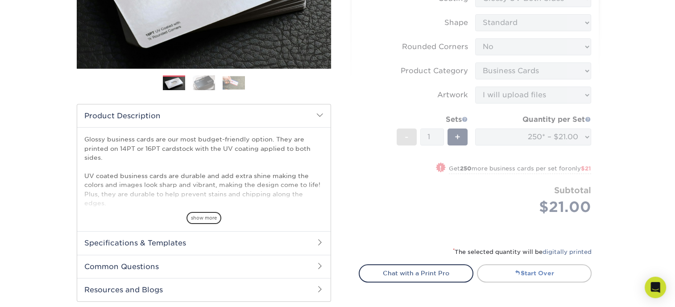
click at [524, 274] on link "Start Over" at bounding box center [534, 273] width 115 height 18
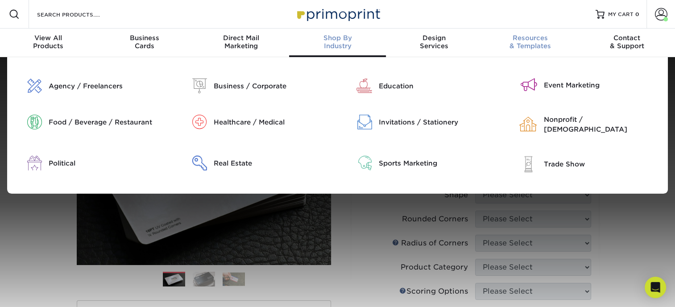
click at [529, 51] on link "Resources & Templates" at bounding box center [530, 43] width 96 height 29
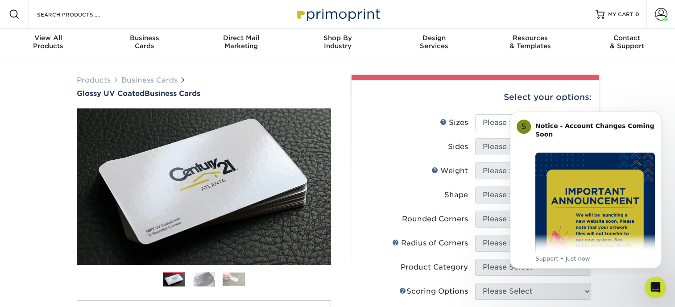
click at [373, 125] on label "Sizes Help Sizes" at bounding box center [417, 122] width 116 height 17
drag, startPoint x: 591, startPoint y: 122, endPoint x: 638, endPoint y: 102, distance: 51.4
click at [638, 103] on html "S Notice - Account Changes Coming Soon ​ Past Order Files Will Not Transfer: Wh…" at bounding box center [585, 188] width 178 height 170
drag, startPoint x: 596, startPoint y: 149, endPoint x: 635, endPoint y: 107, distance: 57.1
click at [635, 107] on html "S Notice - Account Changes Coming Soon ​ Past Order Files Will Not Transfer: Wh…" at bounding box center [585, 188] width 178 height 170
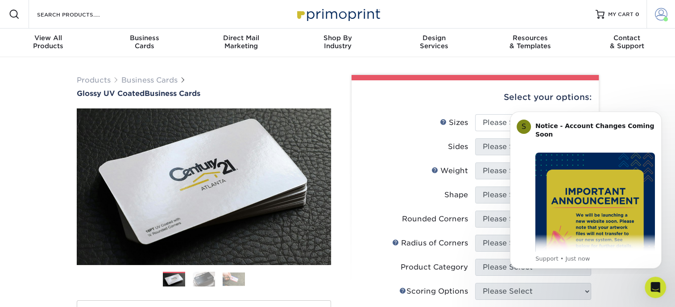
click at [663, 14] on span at bounding box center [661, 14] width 12 height 12
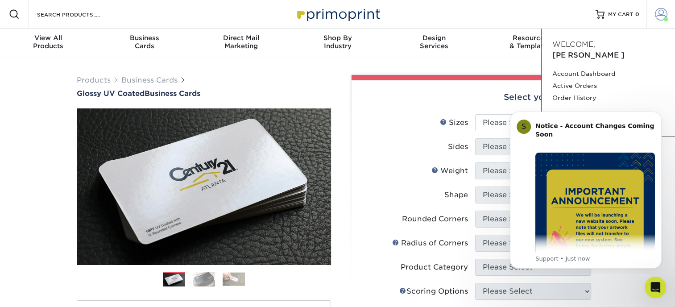
click at [663, 14] on span at bounding box center [661, 14] width 12 height 12
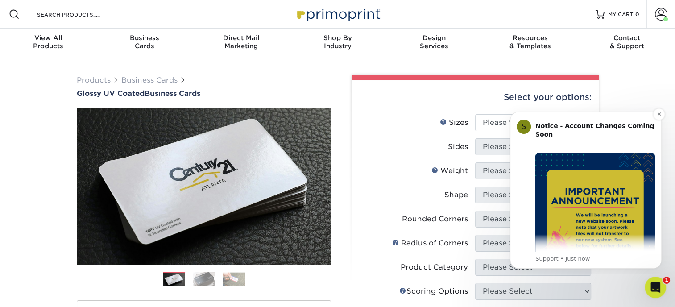
click at [647, 241] on img "Message content" at bounding box center [595, 213] width 120 height 120
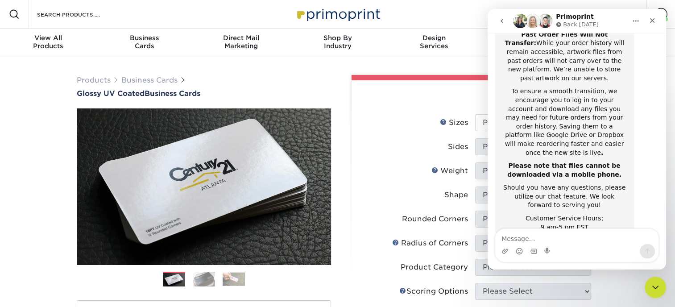
scroll to position [195, 0]
click at [654, 17] on icon "Close" at bounding box center [652, 20] width 7 height 7
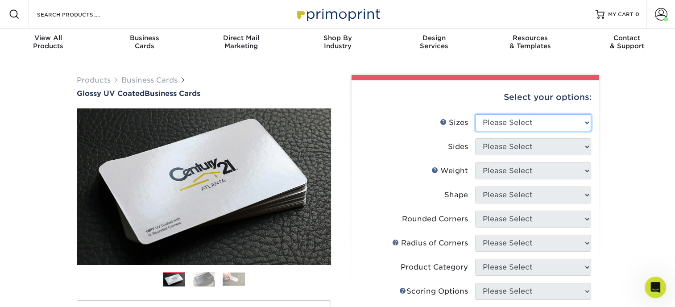
click at [527, 120] on select "Please Select 1.5" x 3.5" - Mini 1.75" x 3.5" - Mini 2" x 2" - Square 2" x 3" -…" at bounding box center [533, 122] width 116 height 17
select select "2.00x3.50"
click at [475, 114] on select "Please Select 1.5" x 3.5" - Mini 1.75" x 3.5" - Mini 2" x 2" - Square 2" x 3" -…" at bounding box center [533, 122] width 116 height 17
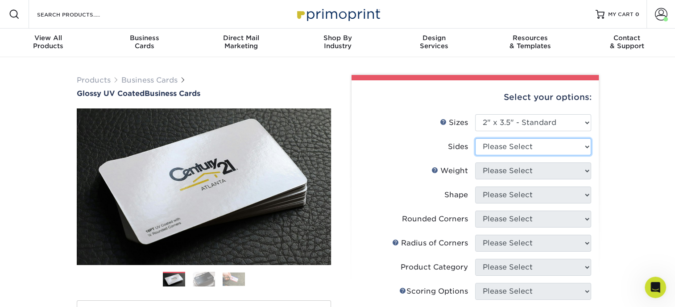
click at [512, 145] on select "Please Select Print Both Sides Print Front Only" at bounding box center [533, 146] width 116 height 17
select select "13abbda7-1d64-4f25-8bb2-c179b224825d"
click at [475, 138] on select "Please Select Print Both Sides Print Front Only" at bounding box center [533, 146] width 116 height 17
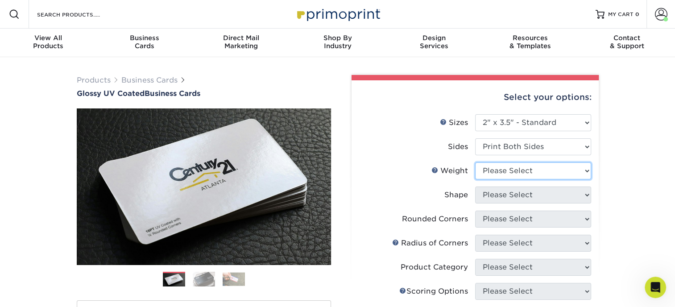
click at [511, 172] on select "Please Select 16PT 14PT" at bounding box center [533, 170] width 116 height 17
select select "16PT"
click at [475, 162] on select "Please Select 16PT 14PT" at bounding box center [533, 170] width 116 height 17
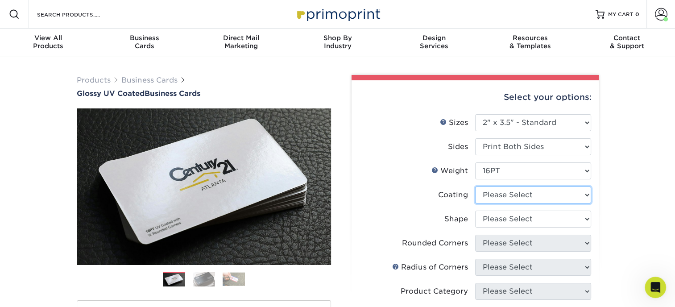
click at [500, 192] on select at bounding box center [533, 194] width 116 height 17
select select "ae367451-b2b8-45df-a344-0f05b6a12993"
click at [475, 186] on select at bounding box center [533, 194] width 116 height 17
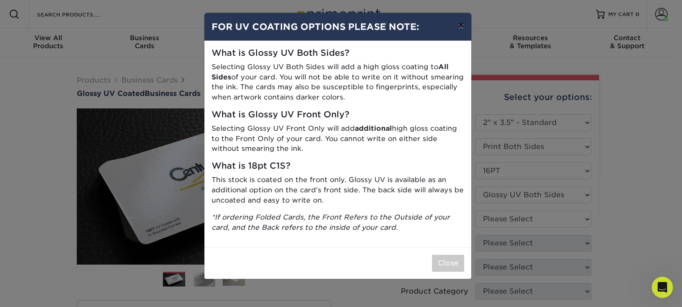
click at [458, 22] on button "×" at bounding box center [460, 25] width 21 height 25
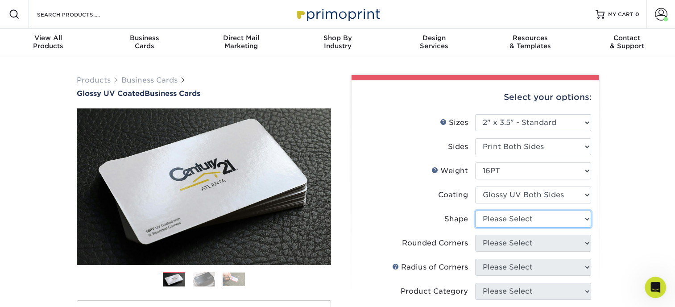
click at [530, 216] on select "Please Select Standard Oval" at bounding box center [533, 219] width 116 height 17
select select "standard"
click at [475, 211] on select "Please Select Standard Oval" at bounding box center [533, 219] width 116 height 17
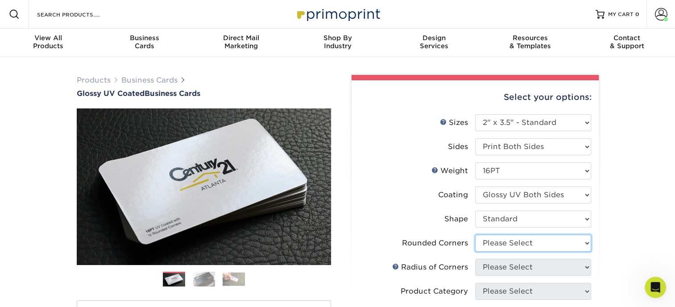
click at [519, 235] on select "Please Select Yes - Round 2 Corners Yes - Round 4 Corners No" at bounding box center [533, 243] width 116 height 17
select select "0"
click at [475, 235] on select "Please Select Yes - Round 2 Corners Yes - Round 4 Corners No" at bounding box center [533, 243] width 116 height 17
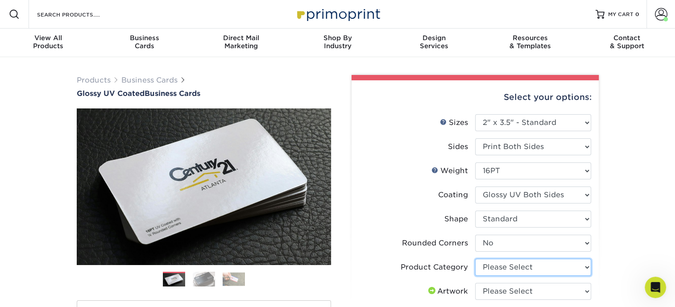
click at [513, 266] on select "Please Select Business Cards" at bounding box center [533, 267] width 116 height 17
select select "3b5148f1-0588-4f88-a218-97bcfdce65c1"
click at [475, 259] on select "Please Select Business Cards" at bounding box center [533, 267] width 116 height 17
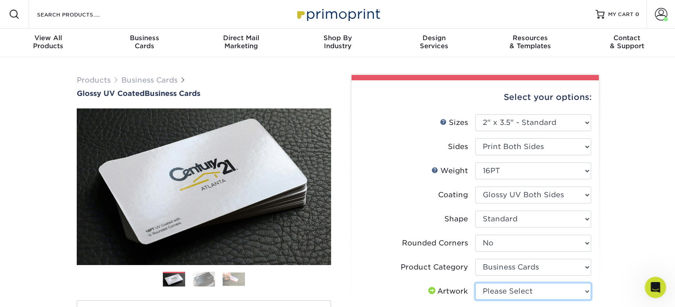
click at [511, 293] on select "Please Select I will upload files I need a design - $100" at bounding box center [533, 291] width 116 height 17
select select "upload"
click at [475, 283] on select "Please Select I will upload files I need a design - $100" at bounding box center [533, 291] width 116 height 17
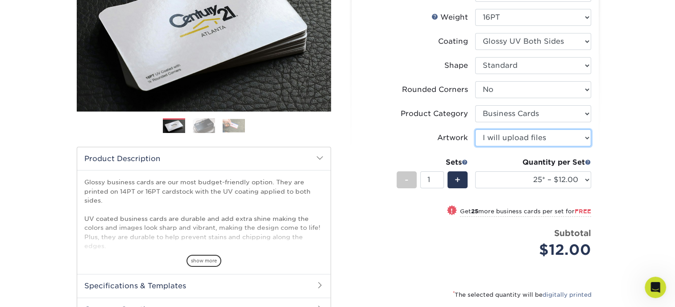
scroll to position [165, 0]
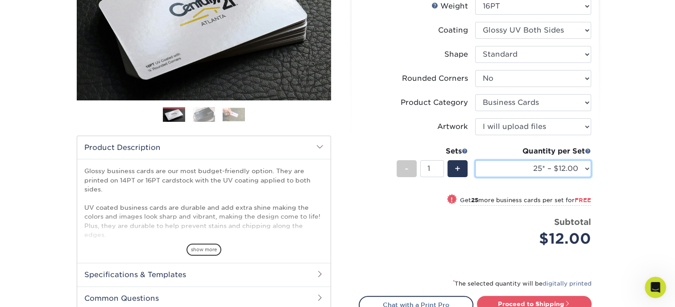
click at [542, 169] on select "25* – $12.00 50* – $12.00 100* – $12.00 250* – $21.00 500 – $42.00 1000 – $53.0…" at bounding box center [533, 168] width 116 height 17
select select "250* – $21.00"
click at [475, 160] on select "25* – $12.00 50* – $12.00 100* – $12.00 250* – $21.00 500 – $42.00 1000 – $53.0…" at bounding box center [533, 168] width 116 height 17
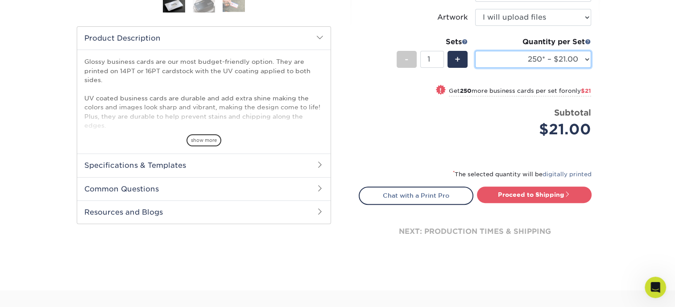
scroll to position [286, 0]
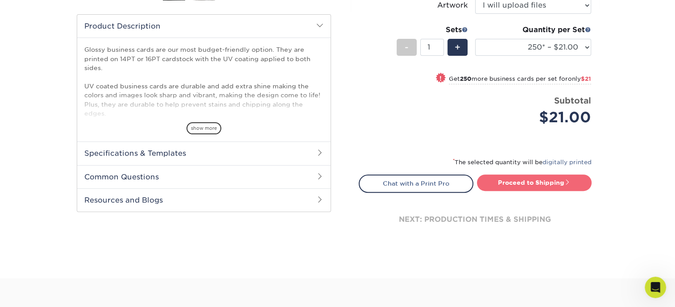
click at [527, 180] on link "Proceed to Shipping" at bounding box center [534, 182] width 115 height 16
type input "Set 1"
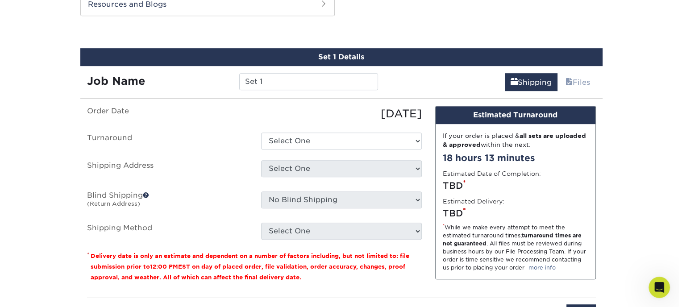
scroll to position [484, 0]
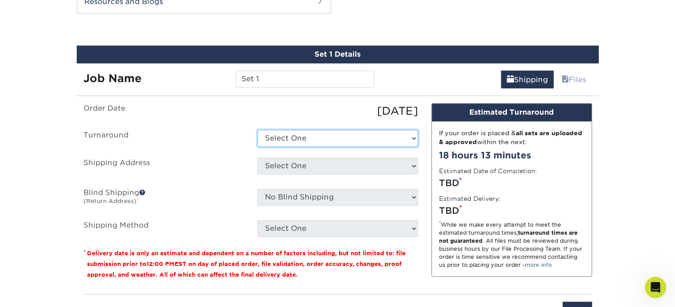
click at [300, 138] on select "Select One 2-4 Business Days 2 Day Next Business Day" at bounding box center [337, 138] width 161 height 17
select select "274e0e85-5bbe-4acd-ae79-b59ebbc106a6"
click at [257, 130] on select "Select One 2-4 Business Days 2 Day Next Business Day" at bounding box center [337, 138] width 161 height 17
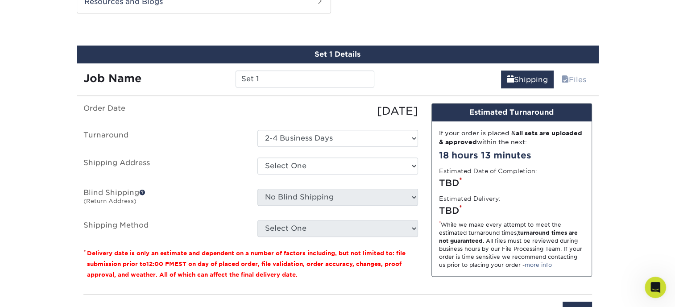
click at [299, 155] on ul "Order Date 09/30/2025 Turnaround Select One 2-4 Business Days 2 Day Next Busine…" at bounding box center [250, 170] width 335 height 134
click at [302, 161] on select "Select One 3.5x2 DonnasCard Beckys Cards Capitol banner Cecils Cards Christine …" at bounding box center [337, 165] width 161 height 17
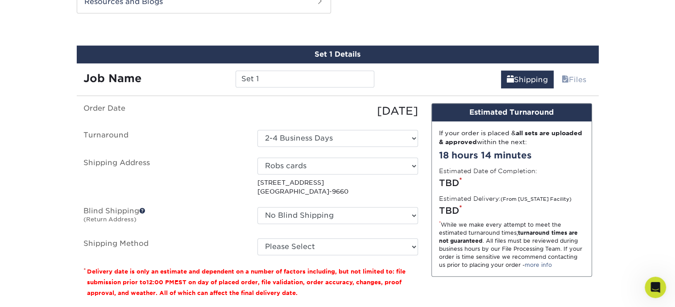
click at [302, 190] on p "978 Hwy 395 N Kettle Falls, WA 99141-9660" at bounding box center [337, 187] width 161 height 18
click at [306, 164] on select "Select One 3.5x2 DonnasCard Beckys Cards Capitol banner Cecils Cards Christine …" at bounding box center [337, 165] width 161 height 17
click at [228, 187] on label "Shipping Address" at bounding box center [164, 176] width 174 height 39
click at [291, 165] on select "Select One 3.5x2 DonnasCard Beckys Cards Capitol banner Cecils Cards Christine …" at bounding box center [337, 165] width 161 height 17
select select "newaddress"
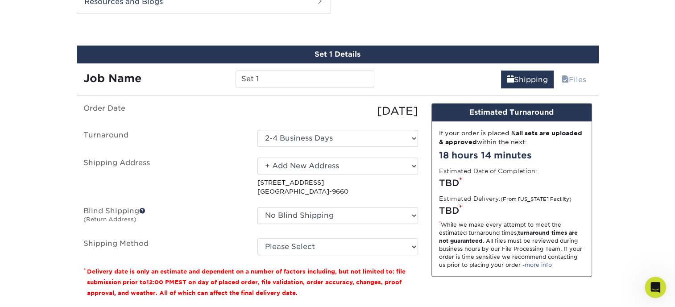
click at [257, 157] on select "Select One 3.5x2 DonnasCard Beckys Cards Capitol banner Cecils Cards Christine …" at bounding box center [337, 165] width 161 height 17
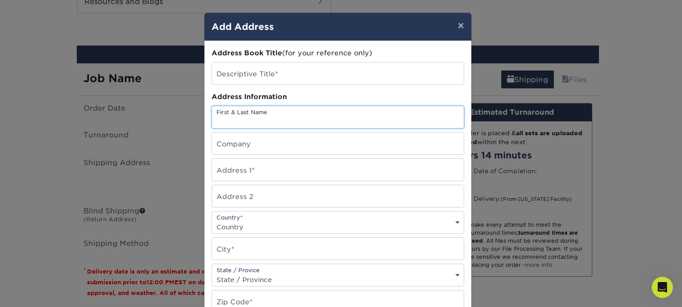
click at [307, 123] on input "text" at bounding box center [338, 117] width 252 height 22
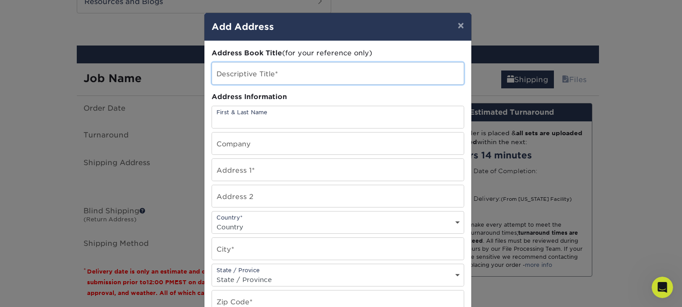
click at [282, 71] on input "text" at bounding box center [338, 73] width 252 height 22
type input "Lorettas"
type input "Loretta Frey"
type input "Sonrise Movers LLC"
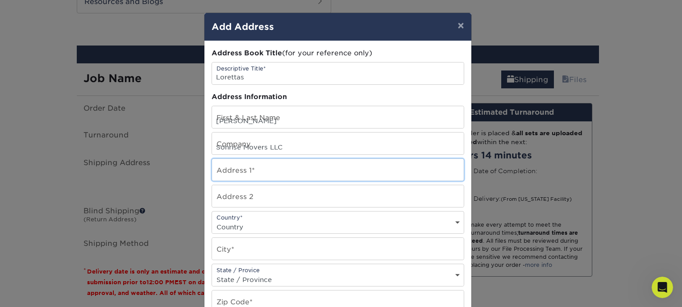
type input "4912 N Lee Street"
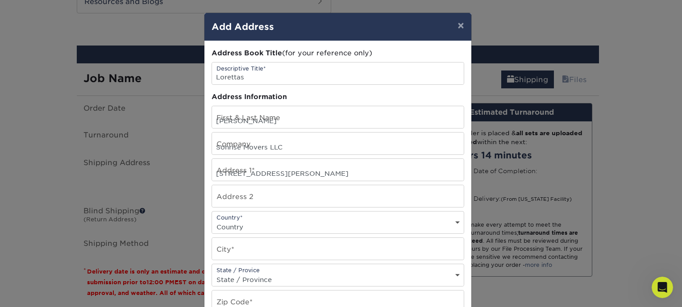
select select "US"
type input "Spokane"
select select "WA"
type input "99207"
type input "509-890-8105"
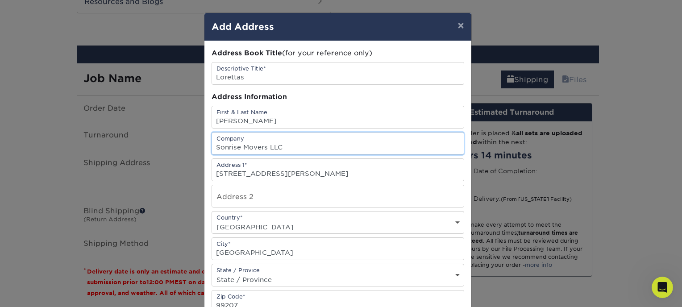
click at [290, 149] on input "Sonrise Movers LLC" at bounding box center [338, 143] width 252 height 22
drag, startPoint x: 290, startPoint y: 149, endPoint x: 184, endPoint y: 159, distance: 107.1
click at [184, 159] on div "× Add Address Address Book Title (for your reference only) Descriptive Title* L…" at bounding box center [341, 153] width 682 height 307
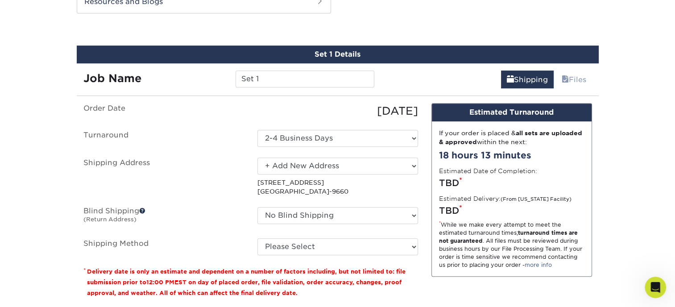
click at [292, 183] on p "978 Hwy 395 N Kettle Falls, WA 99141-9660" at bounding box center [337, 187] width 161 height 18
click at [306, 167] on select "Select One 3.5x2 DonnasCard Beckys Cards Capitol banner Cecils Cards Christine …" at bounding box center [337, 165] width 161 height 17
click at [306, 163] on select "Select One 3.5x2 DonnasCard Beckys Cards Capitol banner Cecils Cards Christine …" at bounding box center [337, 165] width 161 height 17
click at [306, 162] on select "Select One 3.5x2 DonnasCard Beckys Cards Capitol banner Cecils Cards Christine …" at bounding box center [337, 165] width 161 height 17
click at [257, 157] on select "Select One 3.5x2 DonnasCard Beckys Cards Capitol banner Cecils Cards Christine …" at bounding box center [337, 165] width 161 height 17
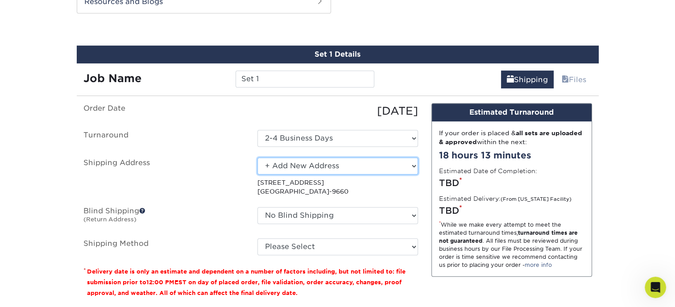
click at [294, 164] on select "Select One 3.5x2 DonnasCard Beckys Cards Capitol banner Cecils Cards Christine …" at bounding box center [337, 165] width 161 height 17
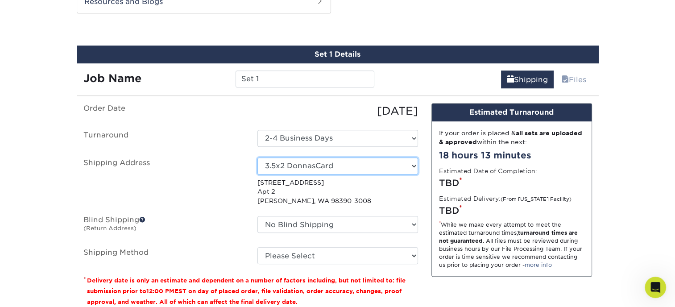
click at [409, 163] on select "Select One 3.5x2 DonnasCard Beckys Cards Capitol banner Cecils Cards Christine …" at bounding box center [337, 165] width 161 height 17
click at [413, 165] on select "Select One 3.5x2 DonnasCard Beckys Cards Capitol banner Cecils Cards Christine …" at bounding box center [337, 165] width 161 height 17
click at [412, 161] on select "Select One 3.5x2 DonnasCard Beckys Cards Capitol banner Cecils Cards Christine …" at bounding box center [337, 165] width 161 height 17
select select "237811"
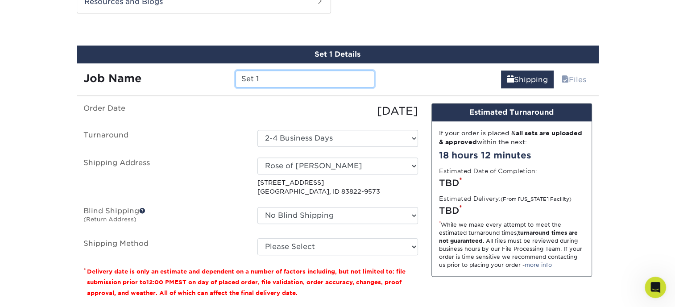
click at [294, 77] on input "Set 1" at bounding box center [305, 78] width 139 height 17
drag, startPoint x: 294, startPoint y: 77, endPoint x: 223, endPoint y: 77, distance: 70.9
click at [223, 77] on div "Job Name Set 1" at bounding box center [229, 78] width 305 height 17
type input "Lorettas"
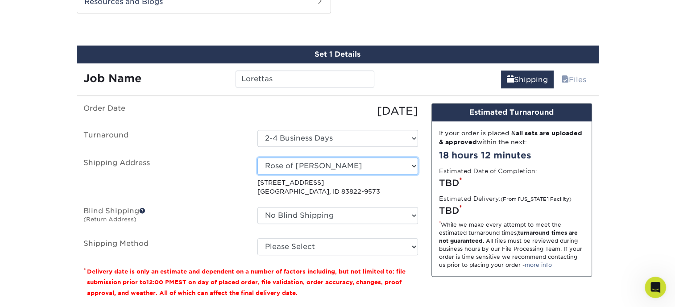
click at [322, 163] on select "Select One 3.5x2 DonnasCard Beckys Cards Capitol banner Cecils Cards Christine …" at bounding box center [337, 165] width 161 height 17
select select "newaddress"
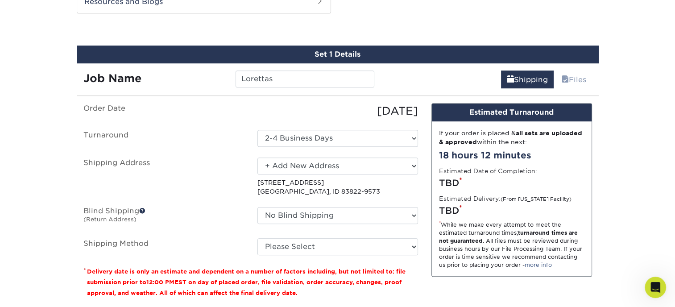
click at [257, 157] on select "Select One 3.5x2 DonnasCard Beckys Cards Capitol banner Cecils Cards Christine …" at bounding box center [337, 165] width 161 height 17
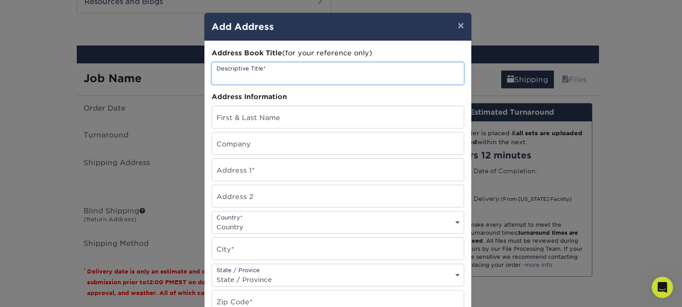
click at [286, 73] on input "text" at bounding box center [338, 73] width 252 height 22
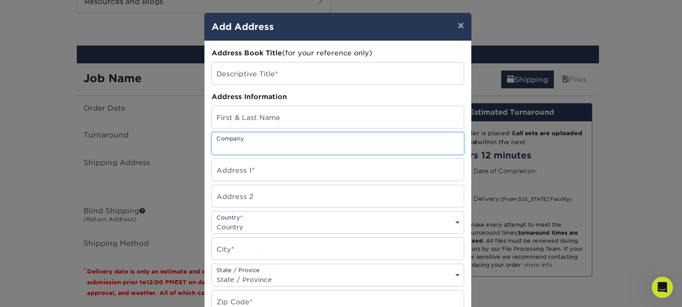
click at [389, 151] on input "text" at bounding box center [338, 143] width 252 height 22
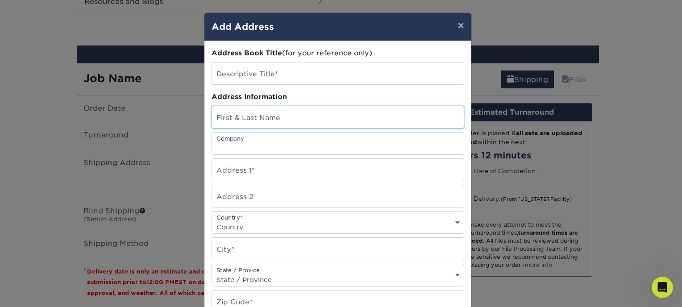
click at [305, 120] on input "text" at bounding box center [338, 117] width 252 height 22
type input "Loretta Frey"
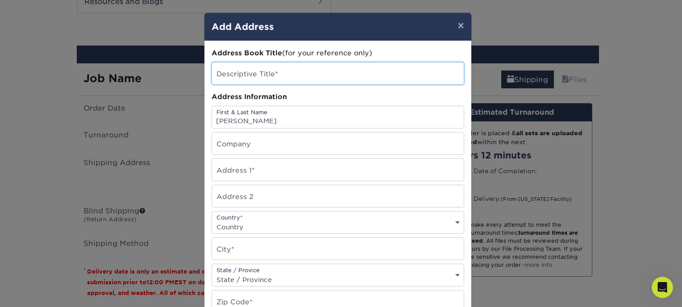
type input "Lorettas"
type input "Sonrise Movers LLC"
type input "4912 N Lee Street"
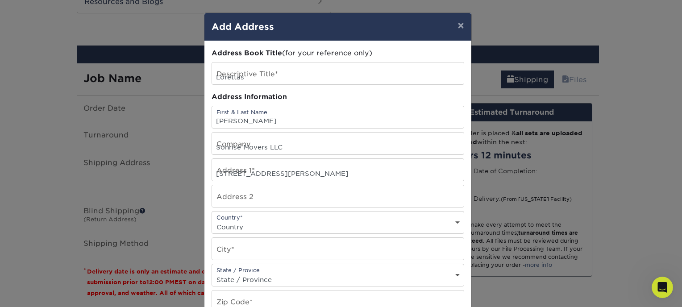
select select "US"
type input "Spokane"
select select "WA"
type input "99207"
type input "509-890-8105"
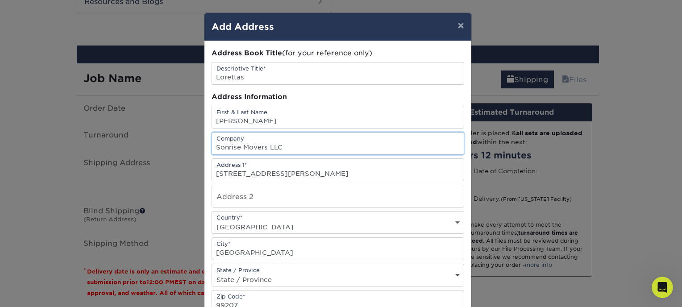
drag, startPoint x: 255, startPoint y: 145, endPoint x: 151, endPoint y: 147, distance: 103.9
click at [176, 147] on div "× Add Address Address Book Title (for your reference only) Descriptive Title* L…" at bounding box center [341, 153] width 682 height 307
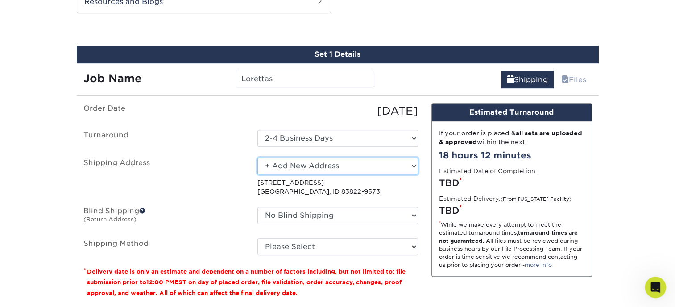
click at [292, 167] on select "Select One 3.5x2 DonnasCard Beckys Cards Capitol banner Cecils Cards Christine …" at bounding box center [337, 165] width 161 height 17
click at [293, 165] on select "Select One 3.5x2 DonnasCard Beckys Cards Capitol banner Cecils Cards Christine …" at bounding box center [337, 165] width 161 height 17
click at [298, 162] on select "Select One 3.5x2 DonnasCard Beckys Cards Capitol banner Cecils Cards Christine …" at bounding box center [337, 165] width 161 height 17
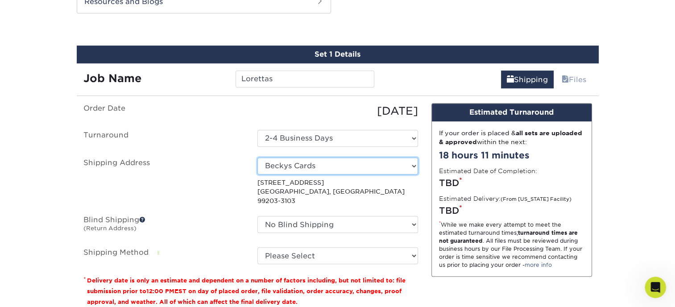
click at [412, 161] on select "Select One 3.5x2 DonnasCard Beckys Cards Capitol banner Cecils Cards Christine …" at bounding box center [337, 165] width 161 height 17
select select "172814"
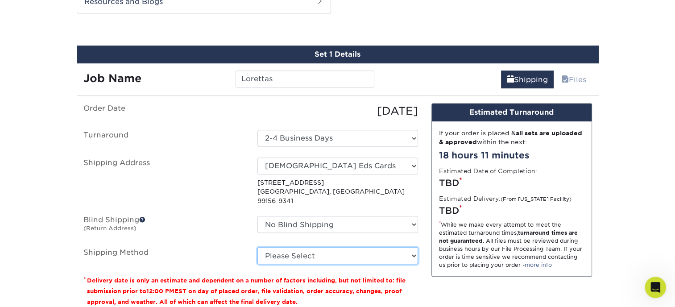
click at [331, 247] on select "Please Select Ground Shipping (+$7.84) 3 Day Shipping Service (+$26.66) 2 Day A…" at bounding box center [337, 255] width 161 height 17
select select "03"
click at [257, 247] on select "Please Select Ground Shipping (+$7.84) 3 Day Shipping Service (+$26.66) 2 Day A…" at bounding box center [337, 255] width 161 height 17
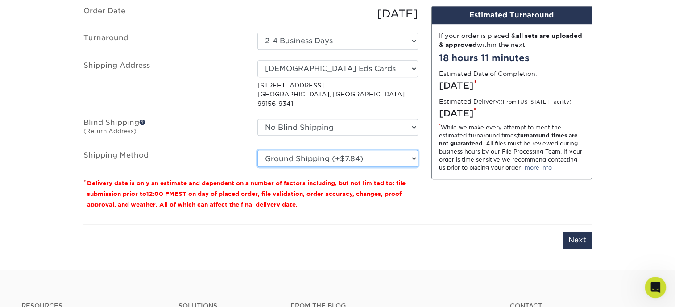
scroll to position [596, 0]
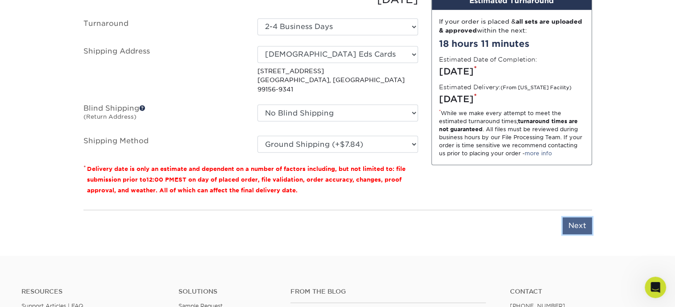
click at [573, 217] on input "Next" at bounding box center [576, 225] width 29 height 17
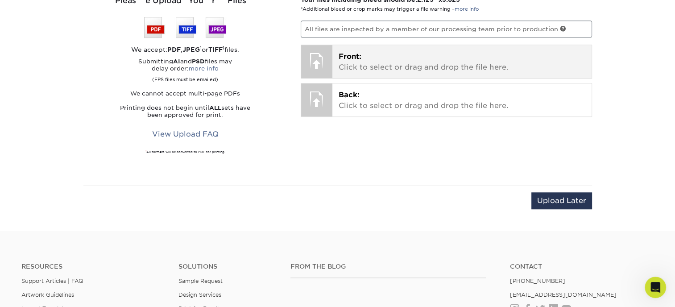
click at [365, 66] on p "Front: Click to select or drag and drop the file here." at bounding box center [462, 61] width 247 height 21
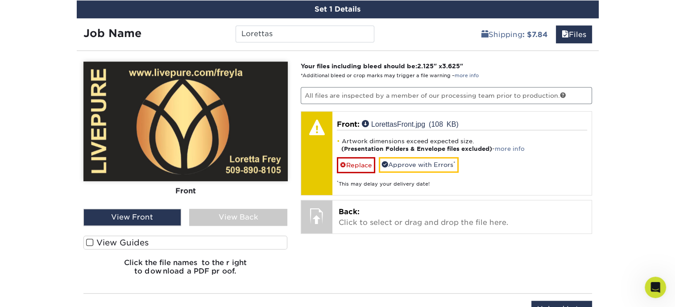
scroll to position [528, 0]
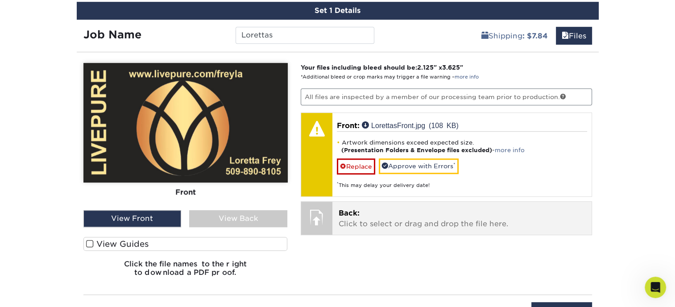
click at [342, 221] on p "Back: Click to select or drag and drop the file here." at bounding box center [462, 218] width 247 height 21
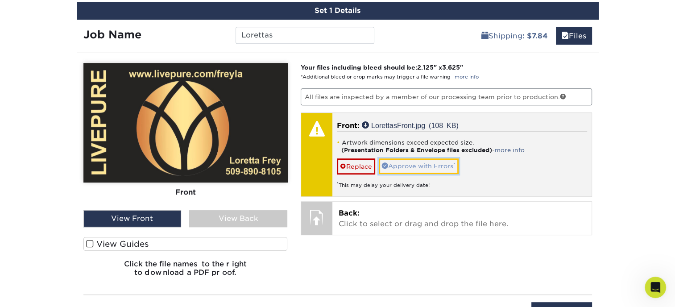
click at [439, 163] on link "Approve with Errors *" at bounding box center [419, 165] width 80 height 15
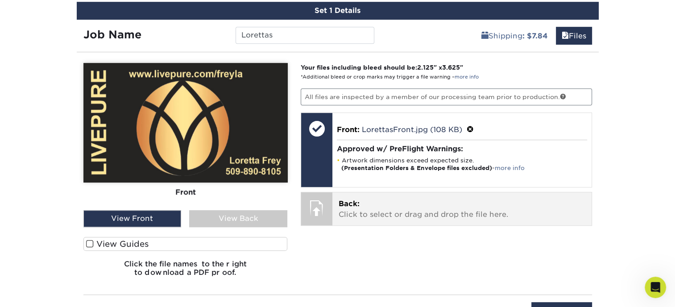
click at [376, 215] on p "Back: Click to select or drag and drop the file here." at bounding box center [462, 209] width 247 height 21
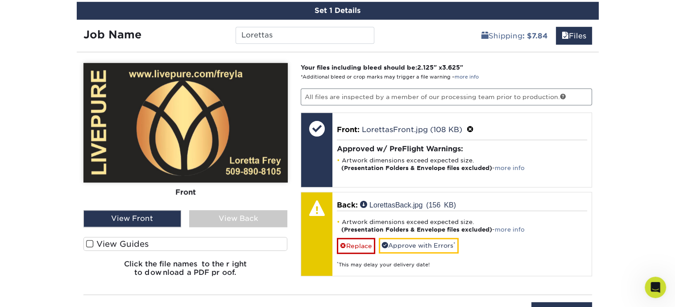
click at [236, 217] on div "View Back" at bounding box center [238, 218] width 98 height 17
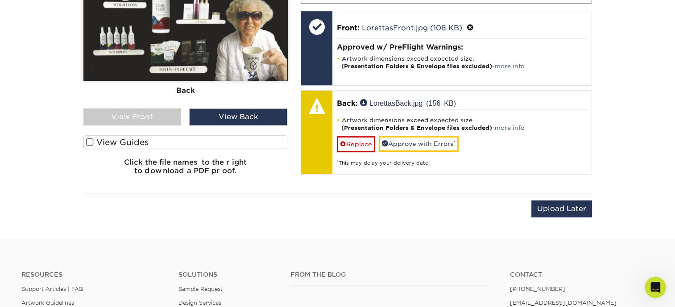
scroll to position [655, 0]
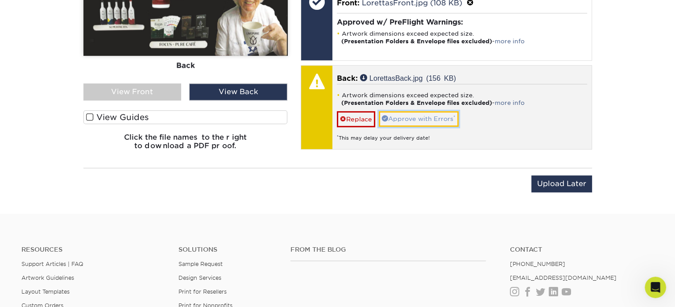
click at [424, 118] on link "Approve with Errors *" at bounding box center [419, 118] width 80 height 15
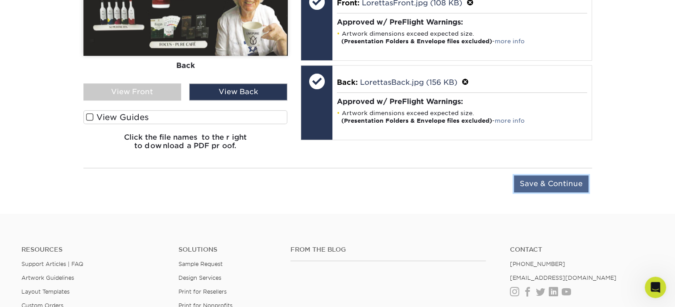
click at [572, 184] on input "Save & Continue" at bounding box center [551, 183] width 74 height 17
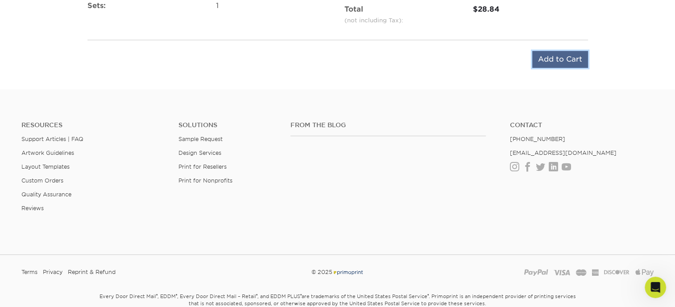
click at [567, 58] on input "Add to Cart" at bounding box center [560, 59] width 56 height 17
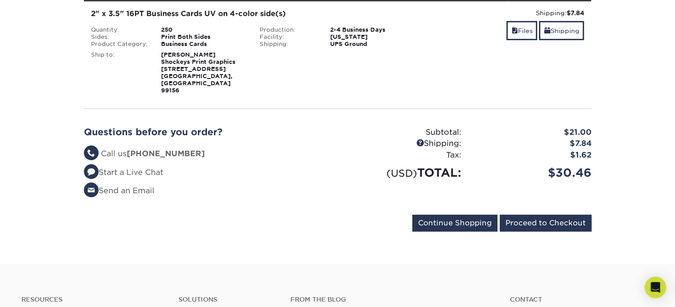
scroll to position [154, 0]
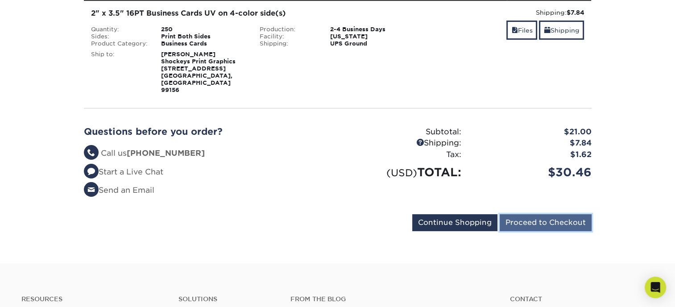
click at [540, 214] on input "Proceed to Checkout" at bounding box center [546, 222] width 92 height 17
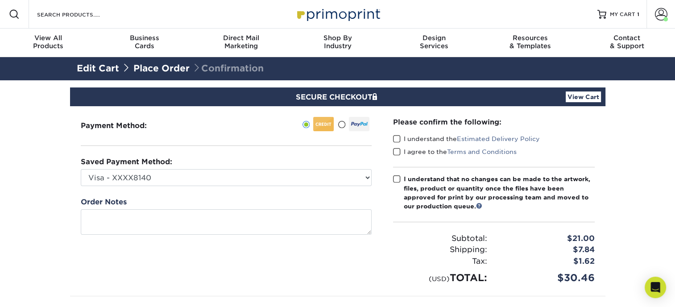
click at [397, 139] on span at bounding box center [397, 139] width 8 height 8
click at [0, 0] on input "I understand the Estimated Delivery Policy" at bounding box center [0, 0] width 0 height 0
click at [398, 152] on span at bounding box center [397, 152] width 8 height 8
click at [0, 0] on input "I agree to the Terms and Conditions" at bounding box center [0, 0] width 0 height 0
click at [395, 175] on span at bounding box center [397, 179] width 8 height 8
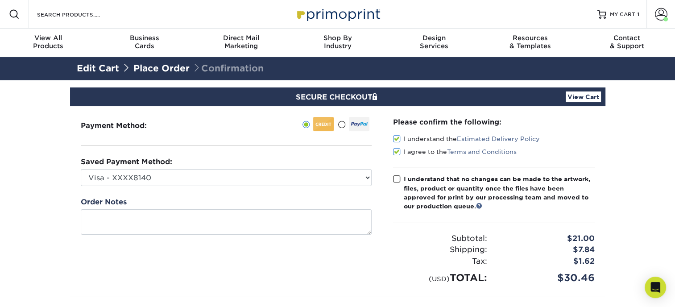
click at [0, 0] on input "I understand that no changes can be made to the artwork, files, product or quan…" at bounding box center [0, 0] width 0 height 0
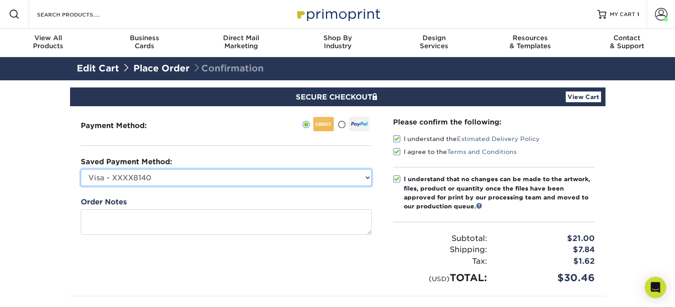
click at [163, 180] on select "Visa - XXXX8140 Visa - XXXX8313 Visa - XXXX5319 Visa - XXXX2618 Visa - XXXX2618…" at bounding box center [226, 177] width 291 height 17
select select "71204"
click at [81, 169] on select "Visa - XXXX8140 Visa - XXXX8313 Visa - XXXX5319 Visa - XXXX2618 Visa - XXXX2618…" at bounding box center [226, 177] width 291 height 17
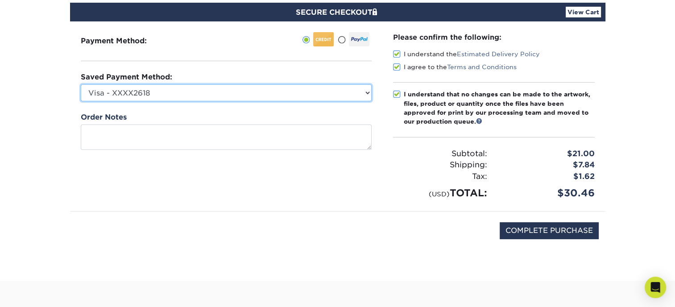
scroll to position [87, 0]
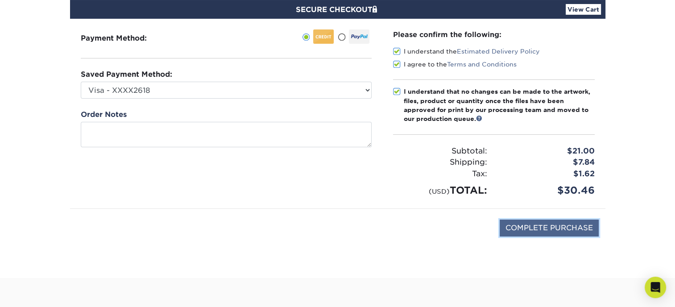
click at [547, 225] on input "COMPLETE PURCHASE" at bounding box center [549, 227] width 99 height 17
type input "PROCESSING, PLEASE WAIT..."
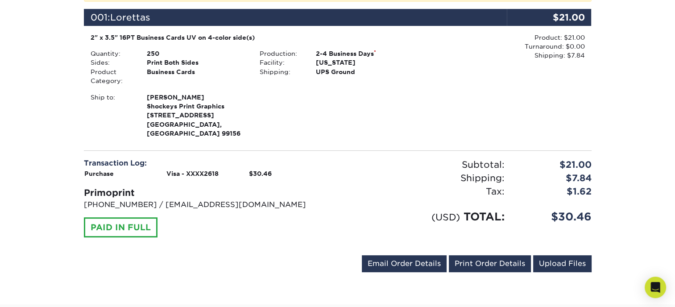
scroll to position [251, 0]
